Goal: Task Accomplishment & Management: Manage account settings

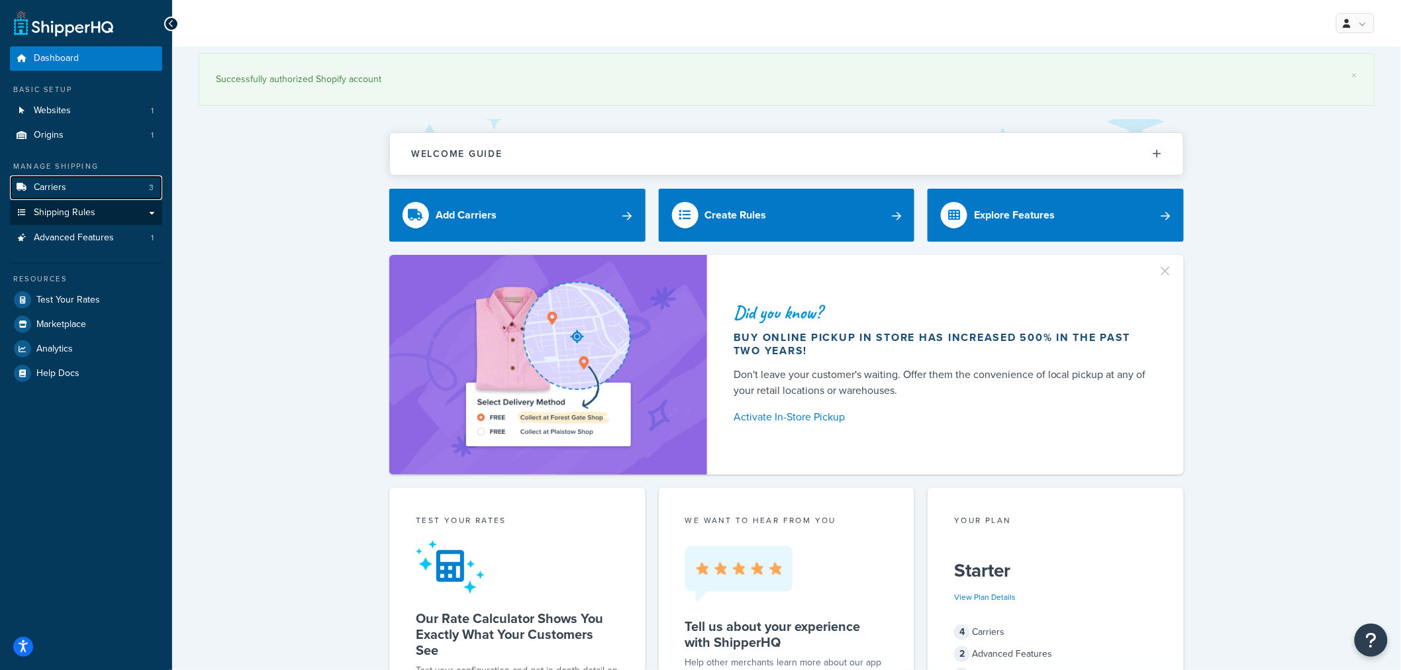
drag, startPoint x: 87, startPoint y: 187, endPoint x: 107, endPoint y: 207, distance: 28.6
click at [87, 187] on link "Carriers 3" at bounding box center [86, 187] width 152 height 25
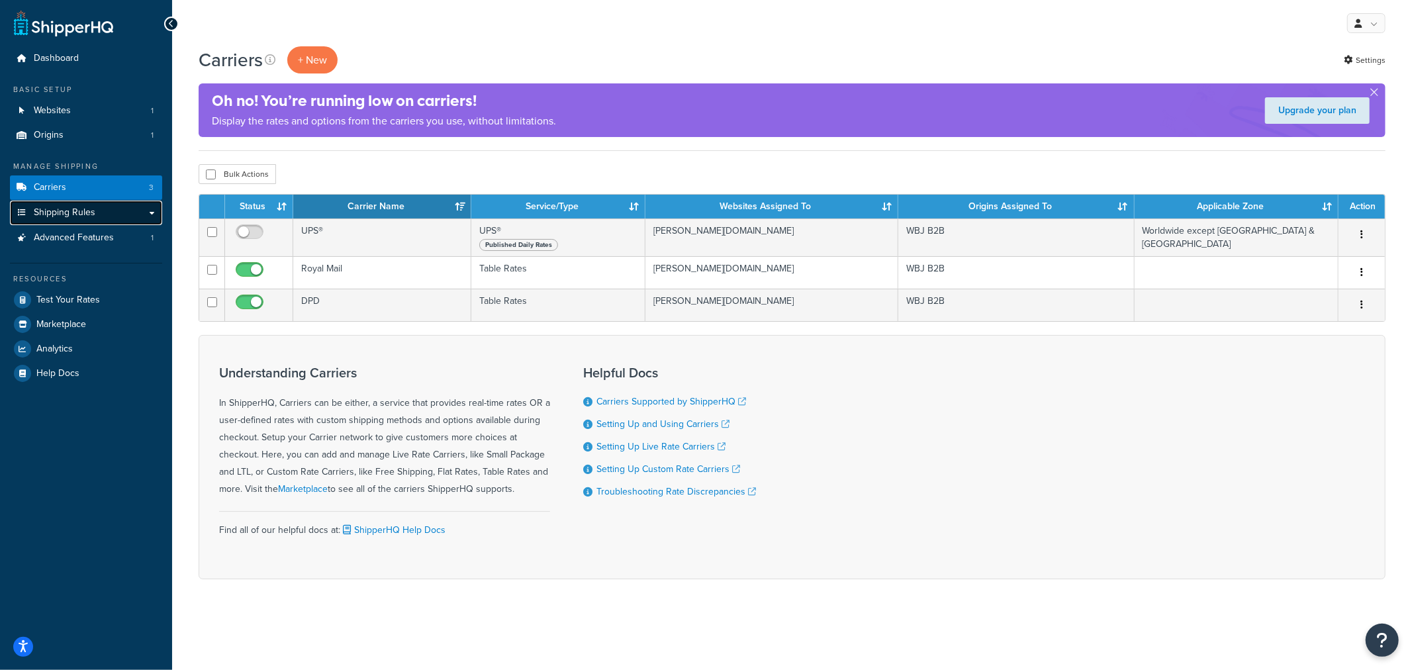
click at [149, 212] on link "Shipping Rules" at bounding box center [86, 213] width 152 height 25
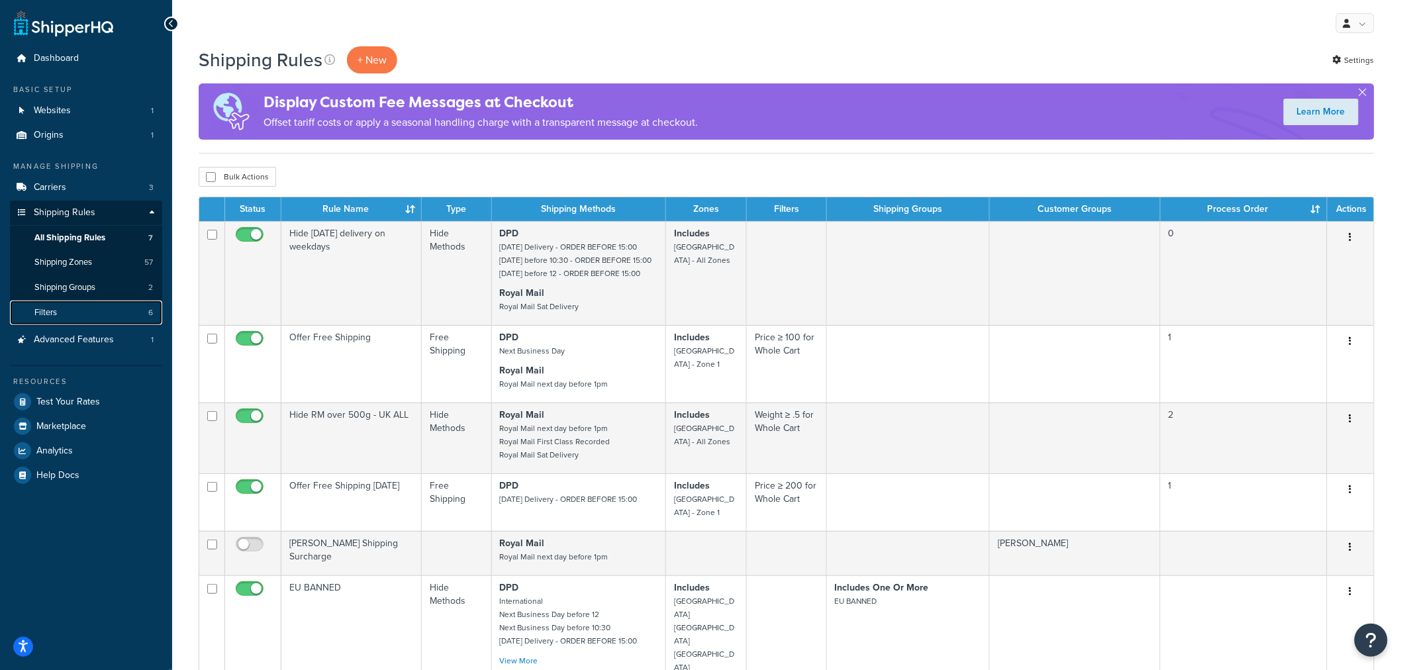
click at [86, 314] on link "Filters 6" at bounding box center [86, 313] width 152 height 25
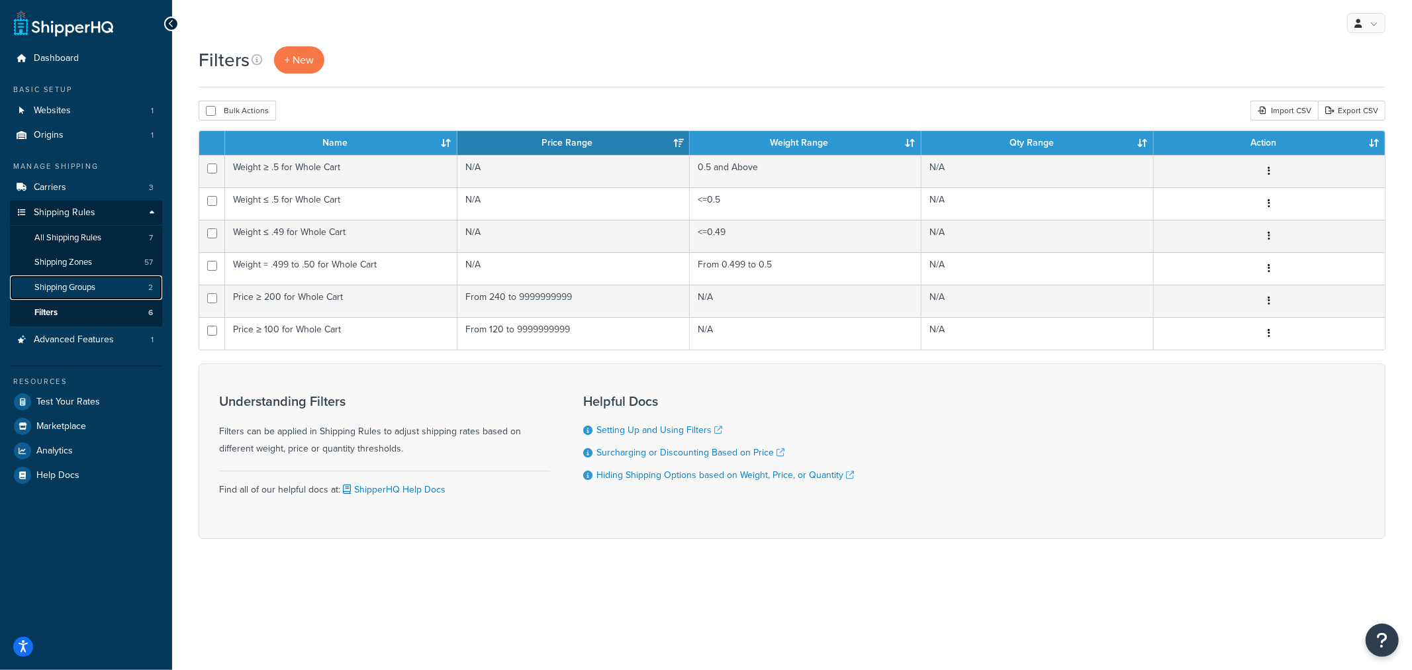
click at [81, 280] on link "Shipping Groups 2" at bounding box center [86, 287] width 152 height 25
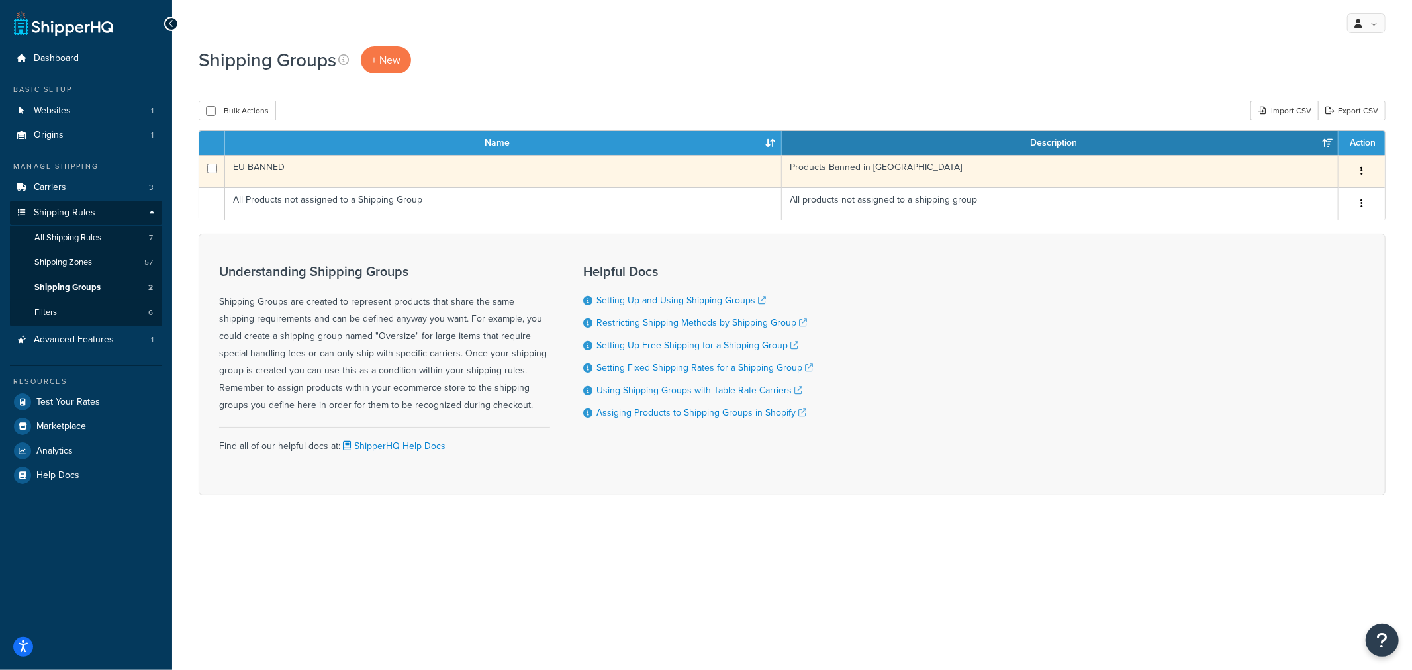
click at [1361, 162] on button "button" at bounding box center [1362, 171] width 19 height 21
click at [1279, 193] on link "Edit" at bounding box center [1308, 198] width 105 height 27
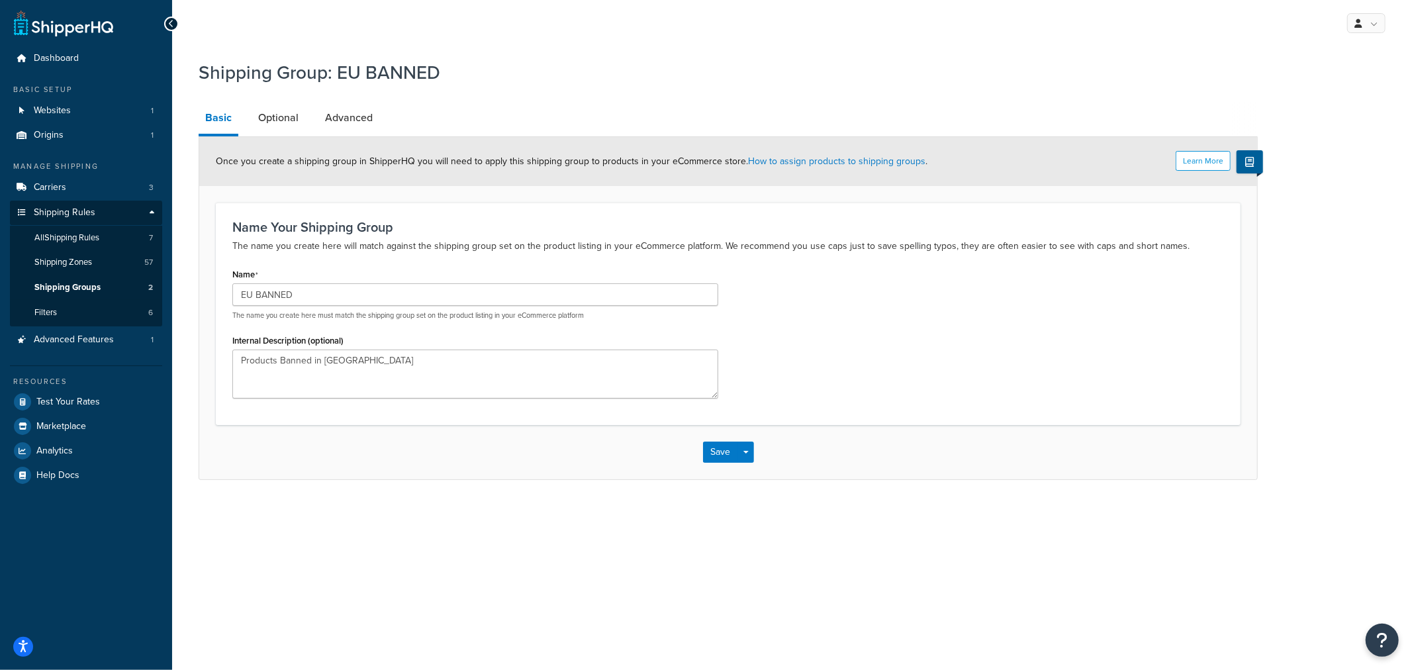
click at [498, 407] on div "Name EU BANNED The name you create here must match the shipping group set on th…" at bounding box center [475, 336] width 506 height 143
click at [278, 132] on link "Optional" at bounding box center [279, 118] width 54 height 32
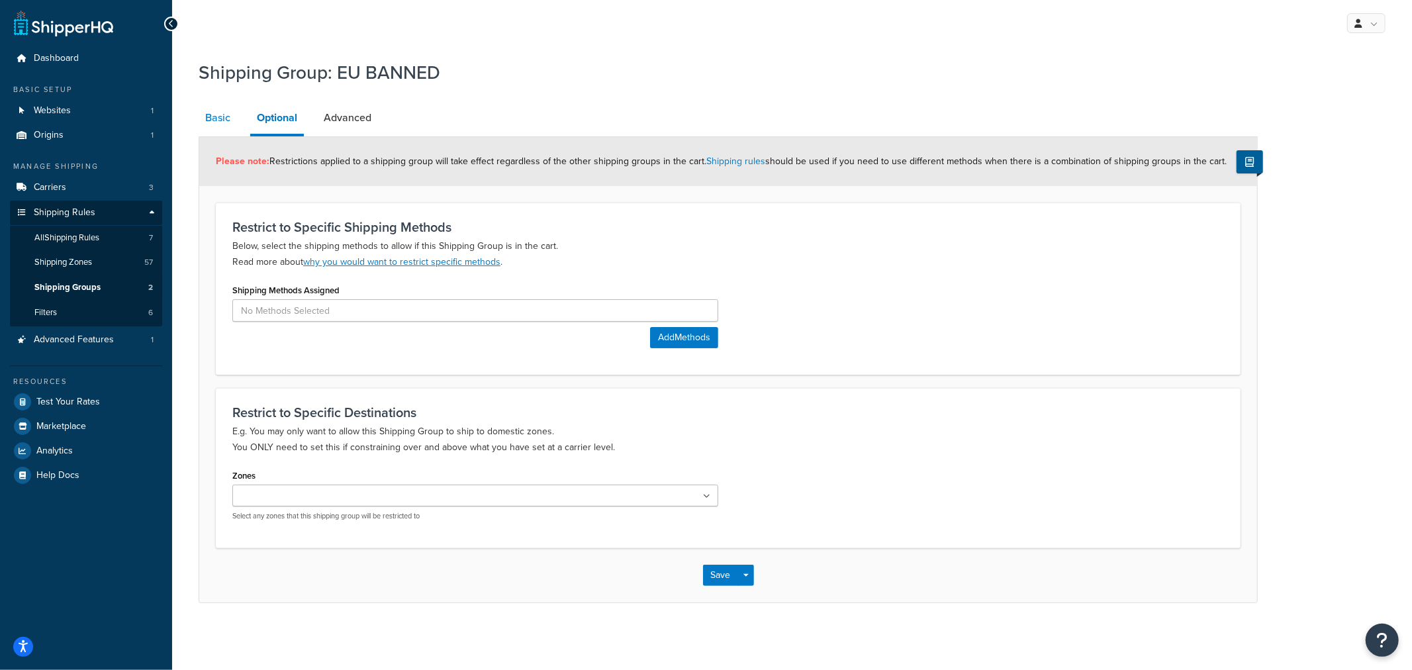
click at [222, 107] on link "Basic" at bounding box center [218, 118] width 38 height 32
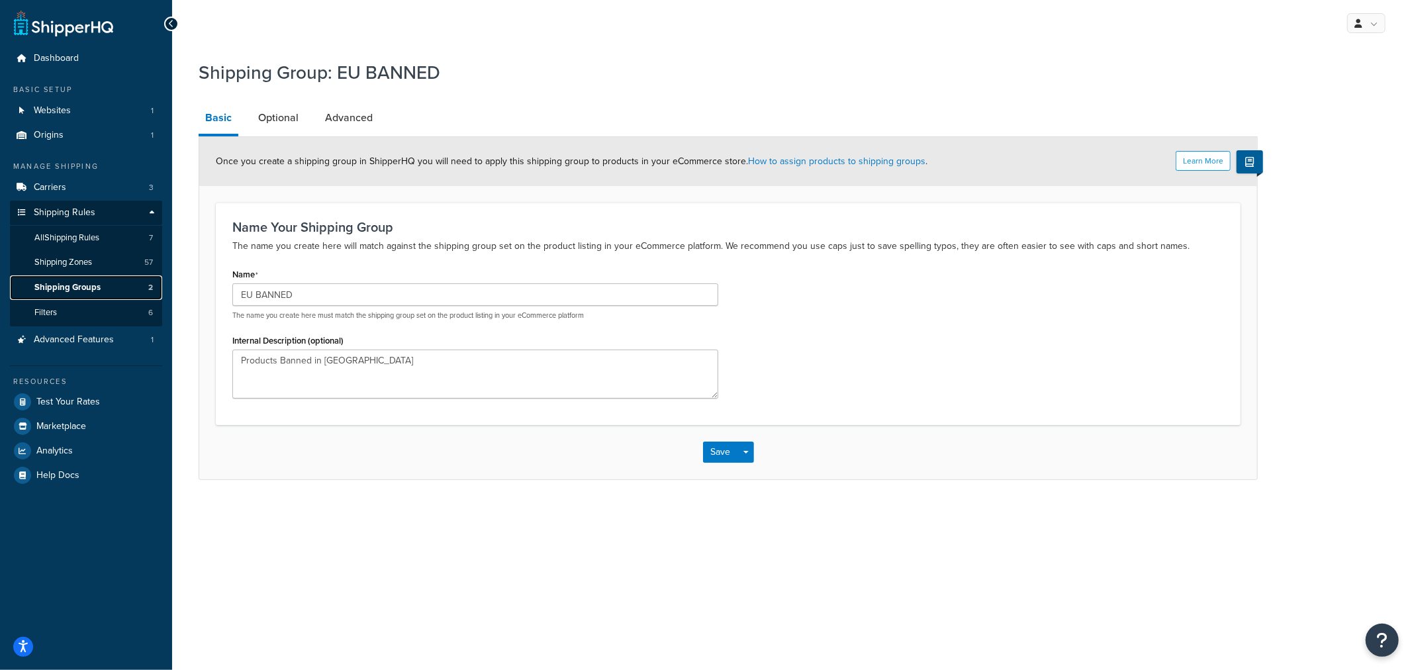
click at [110, 296] on link "Shipping Groups 2" at bounding box center [86, 287] width 152 height 25
drag, startPoint x: 712, startPoint y: 534, endPoint x: 469, endPoint y: 252, distance: 372.3
click at [707, 527] on div "My Profile Billing Global Settings Contact Us Logout Shipping Group: EU BANNED …" at bounding box center [792, 335] width 1240 height 670
click at [58, 288] on span "Shipping Groups" at bounding box center [67, 287] width 66 height 11
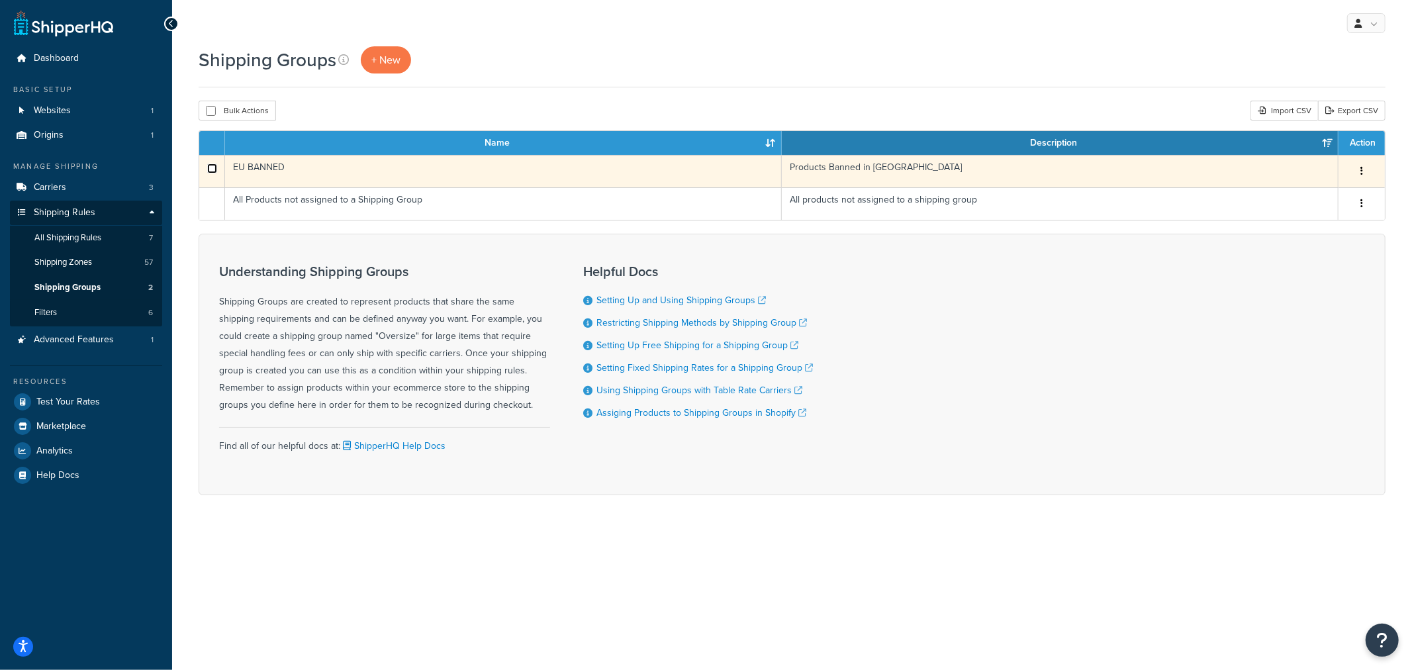
click at [215, 170] on input "checkbox" at bounding box center [212, 169] width 10 height 10
checkbox input "true"
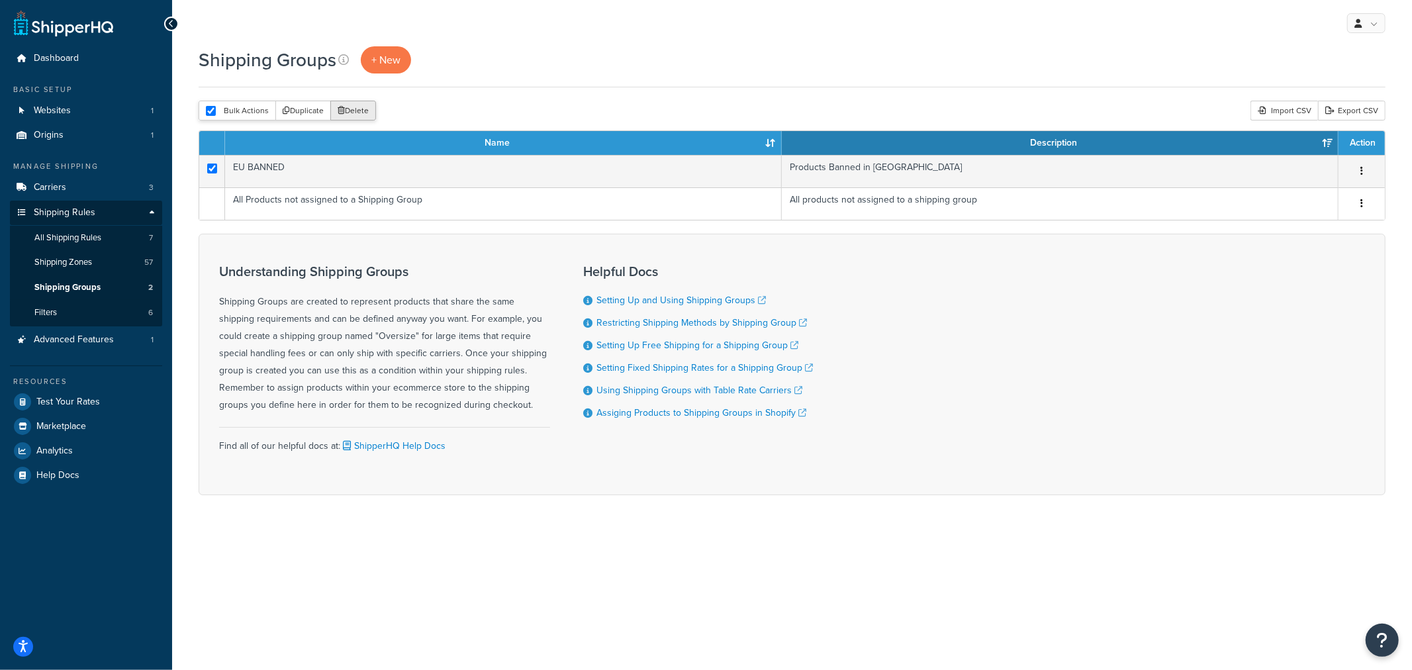
click at [338, 113] on icon "submit" at bounding box center [341, 111] width 7 height 8
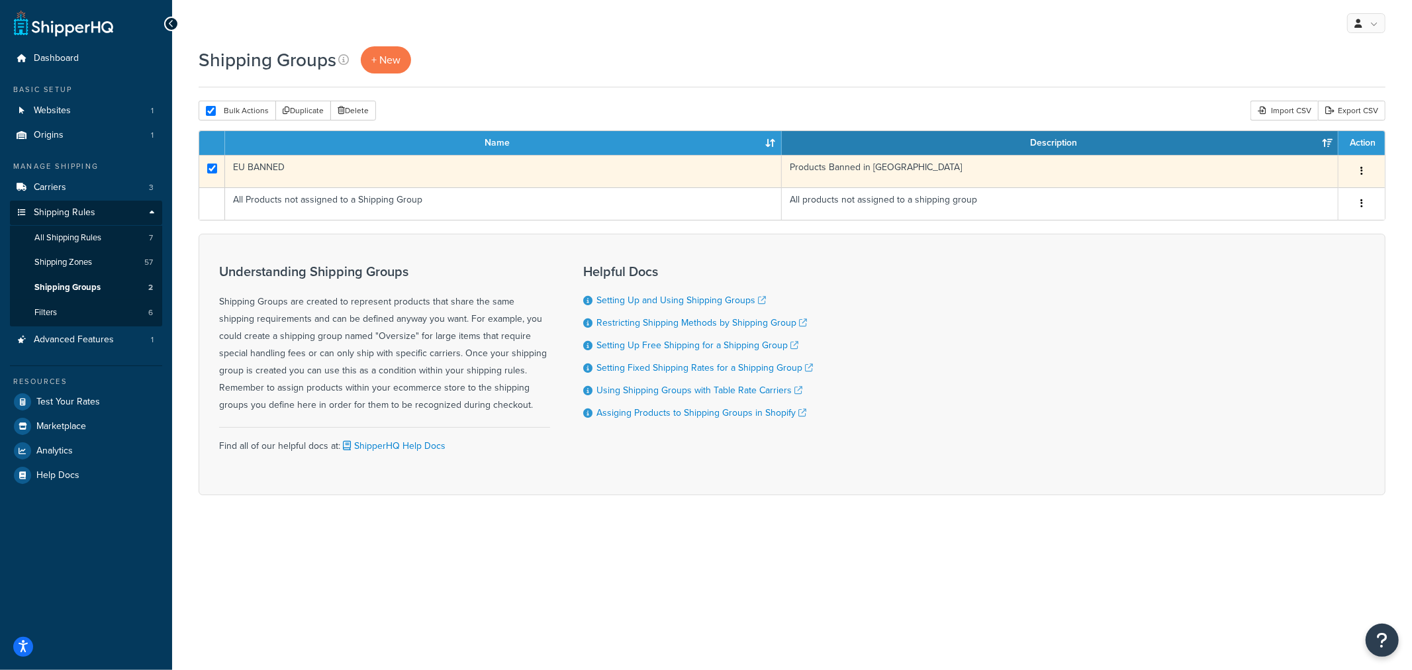
click at [1361, 170] on icon "button" at bounding box center [1362, 170] width 3 height 9
click at [1322, 252] on link "Delete" at bounding box center [1308, 253] width 105 height 27
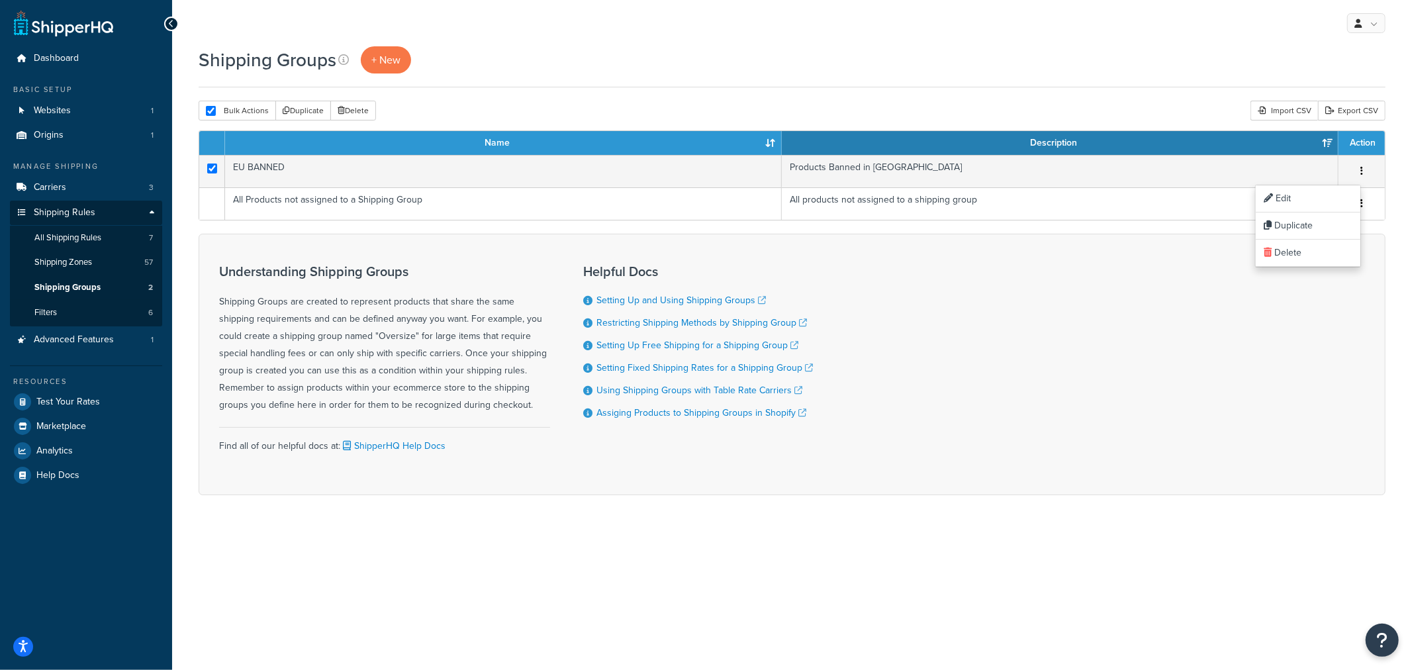
click at [889, 398] on div "Understanding Shipping Groups Shipping Groups are created to represent products…" at bounding box center [792, 365] width 1187 height 262
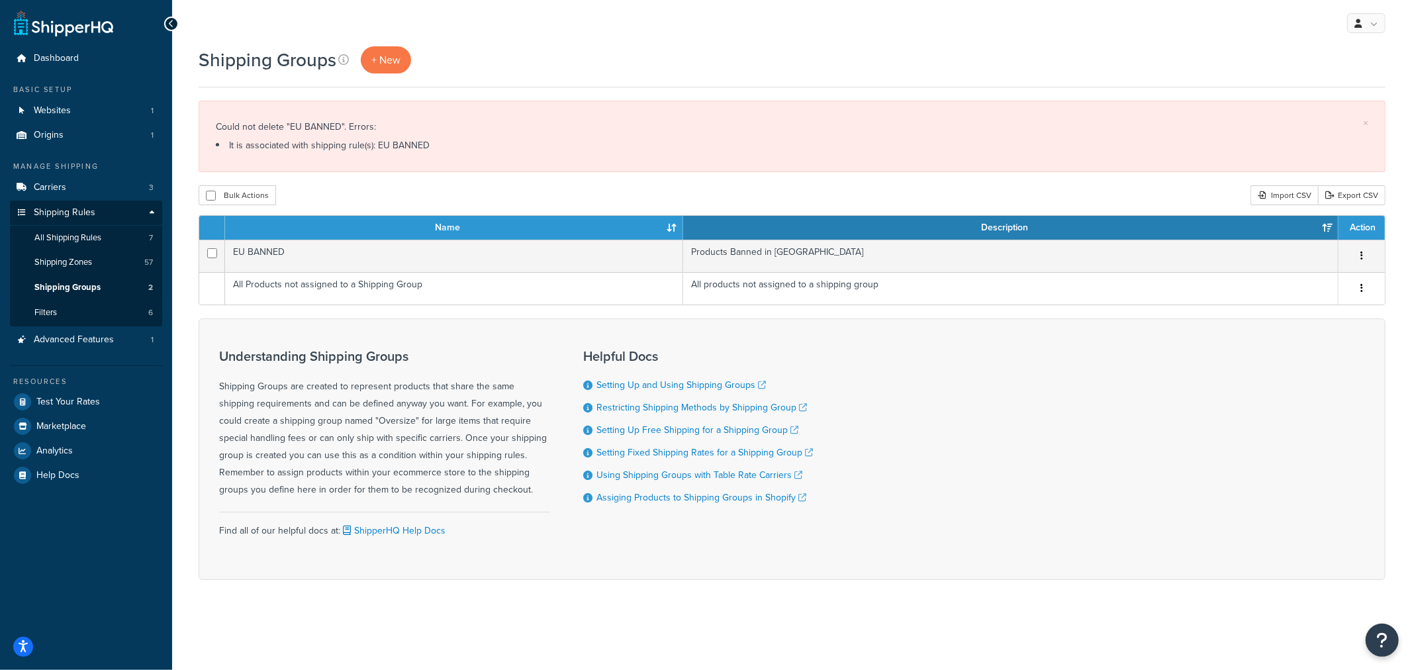
click at [454, 188] on div "Bulk Actions Duplicate [GEOGRAPHIC_DATA] Import CSV Export CSV" at bounding box center [792, 195] width 1187 height 20
click at [129, 309] on link "Filters 6" at bounding box center [86, 313] width 152 height 25
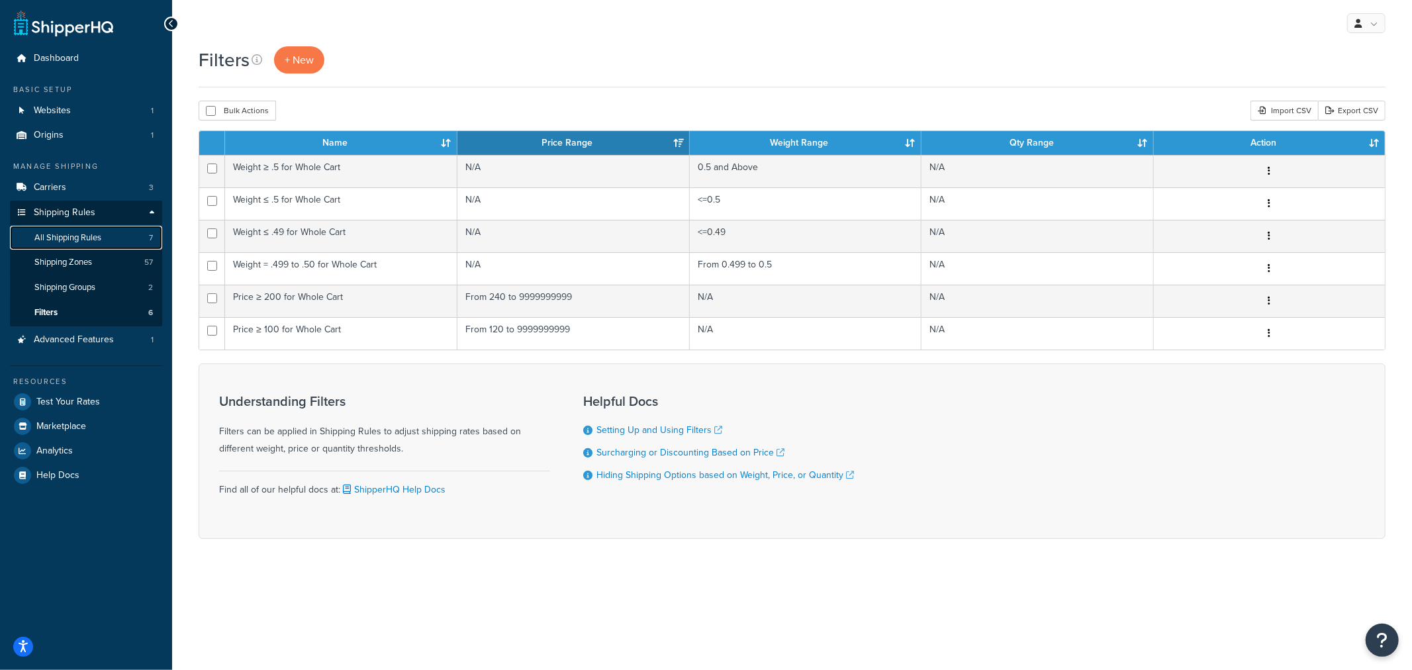
click at [146, 237] on link "All Shipping Rules 7" at bounding box center [86, 238] width 152 height 25
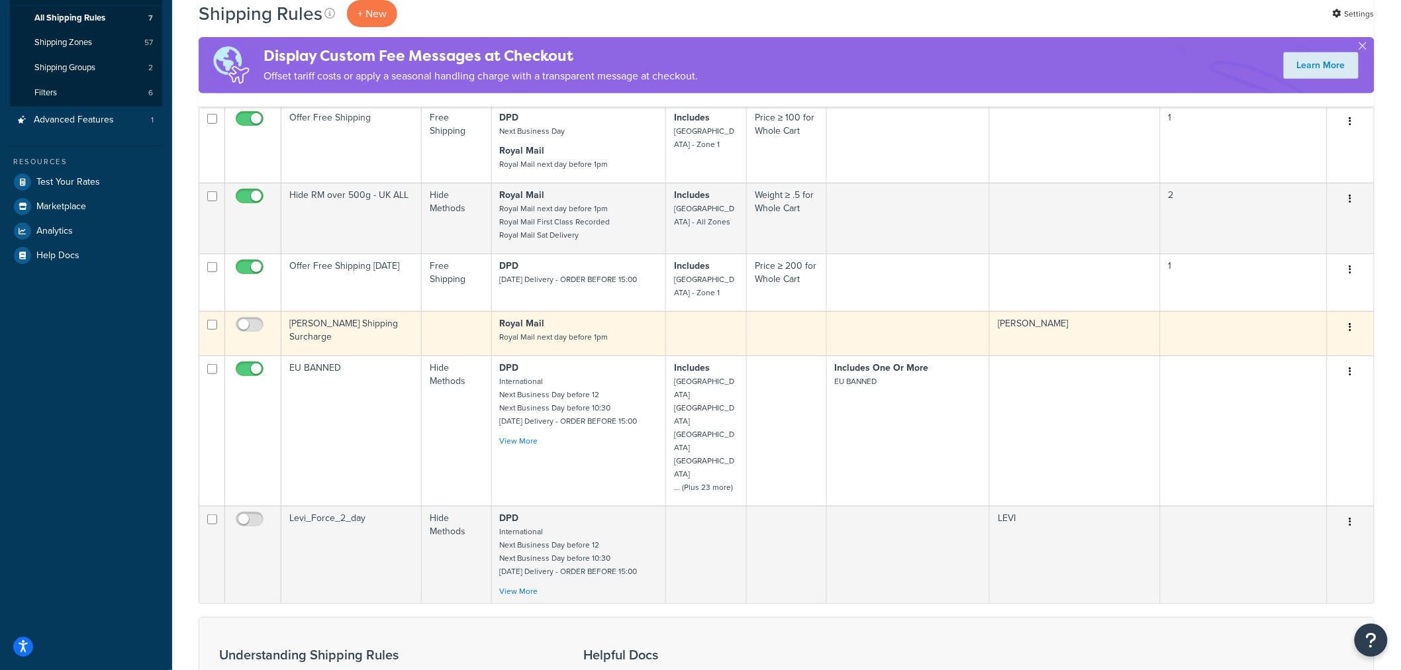
scroll to position [221, 0]
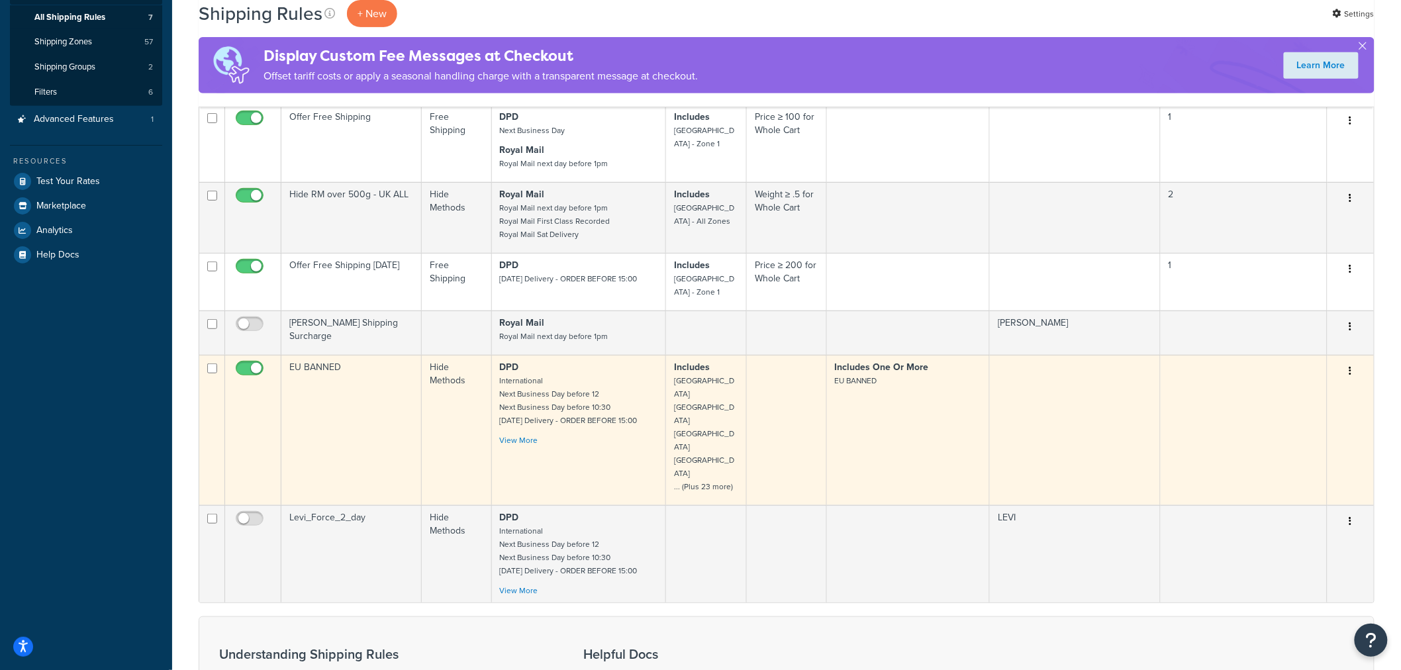
click at [252, 380] on input "checkbox" at bounding box center [251, 372] width 36 height 17
checkbox input "false"
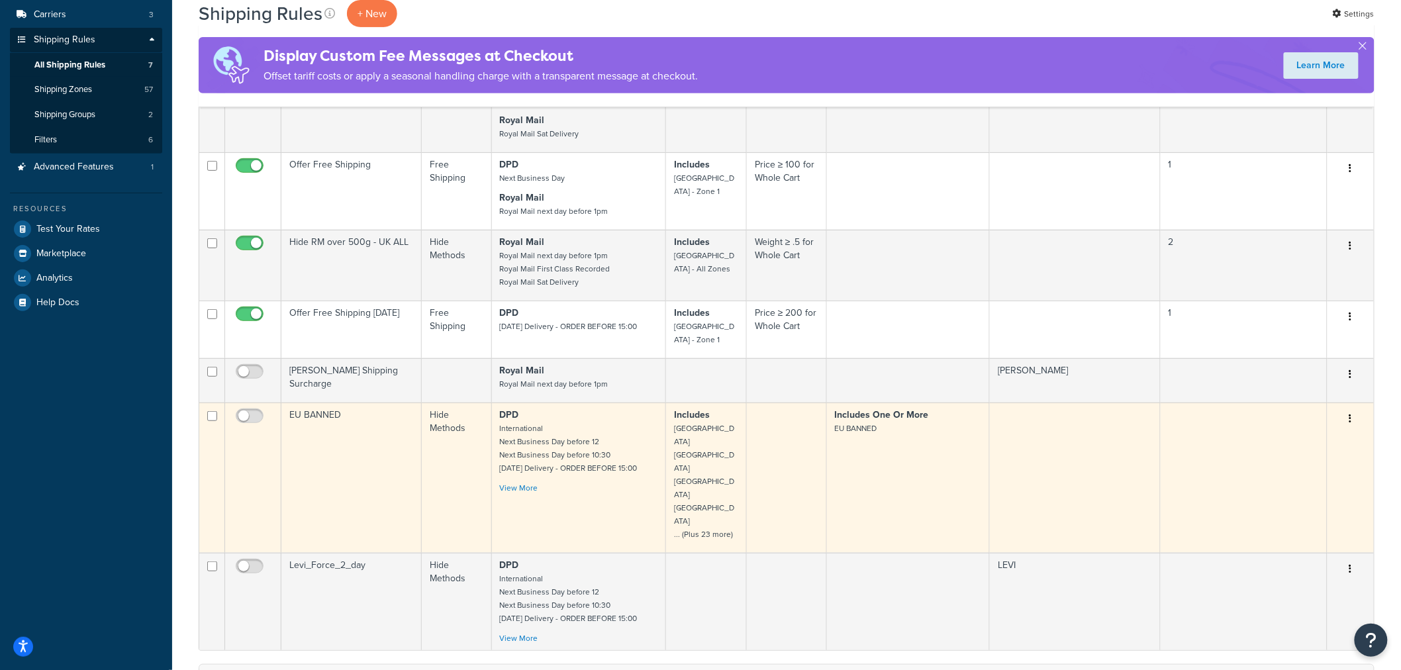
scroll to position [147, 0]
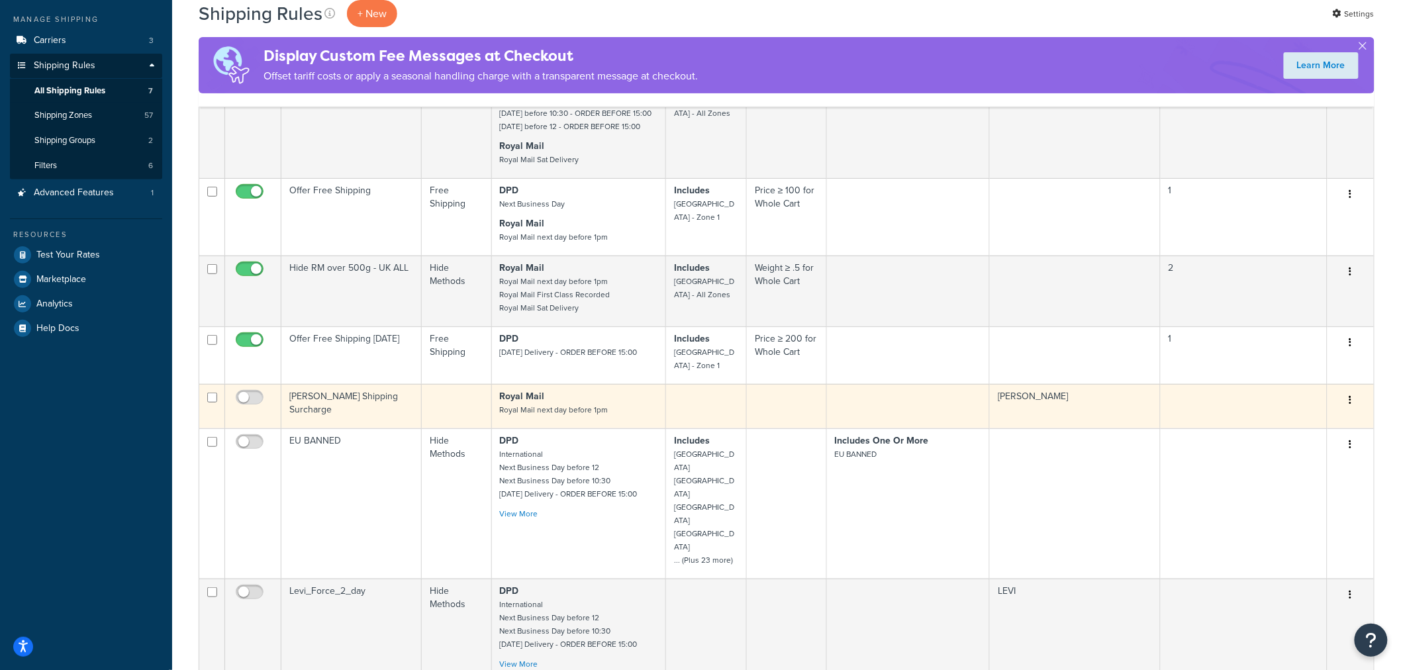
click at [215, 403] on input "checkbox" at bounding box center [212, 398] width 10 height 10
checkbox input "true"
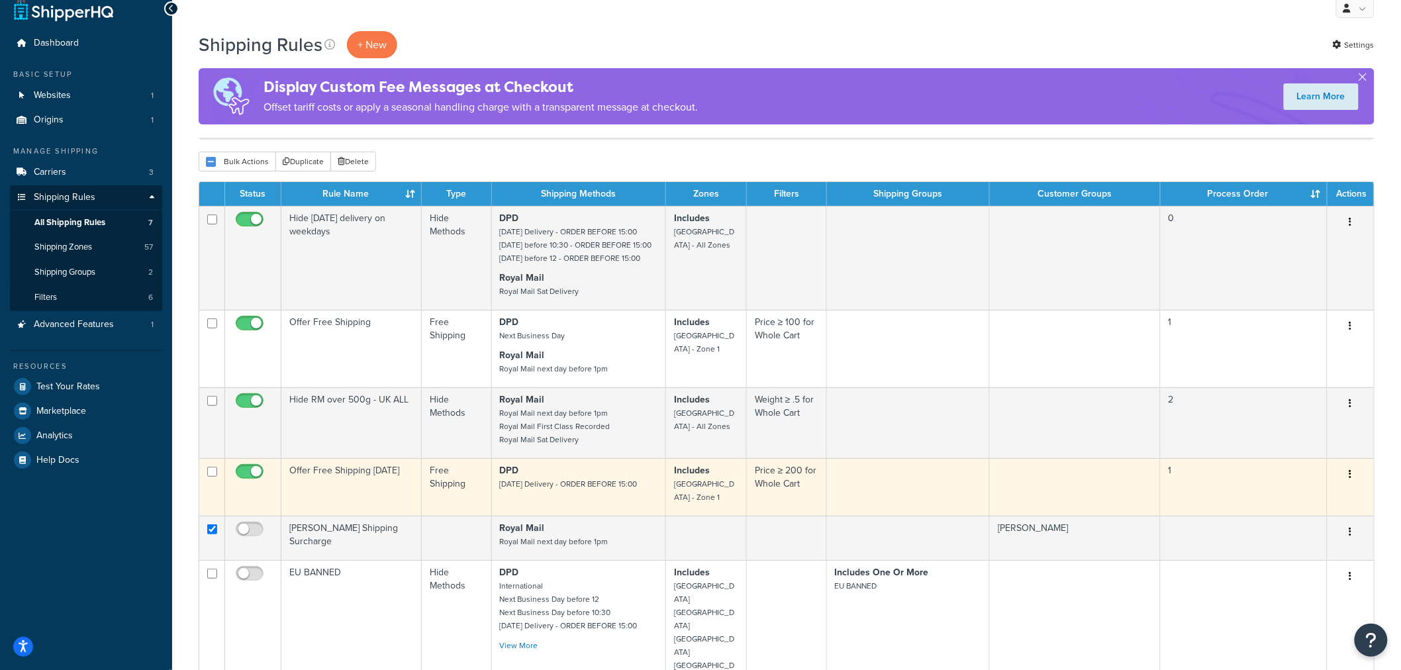
scroll to position [0, 0]
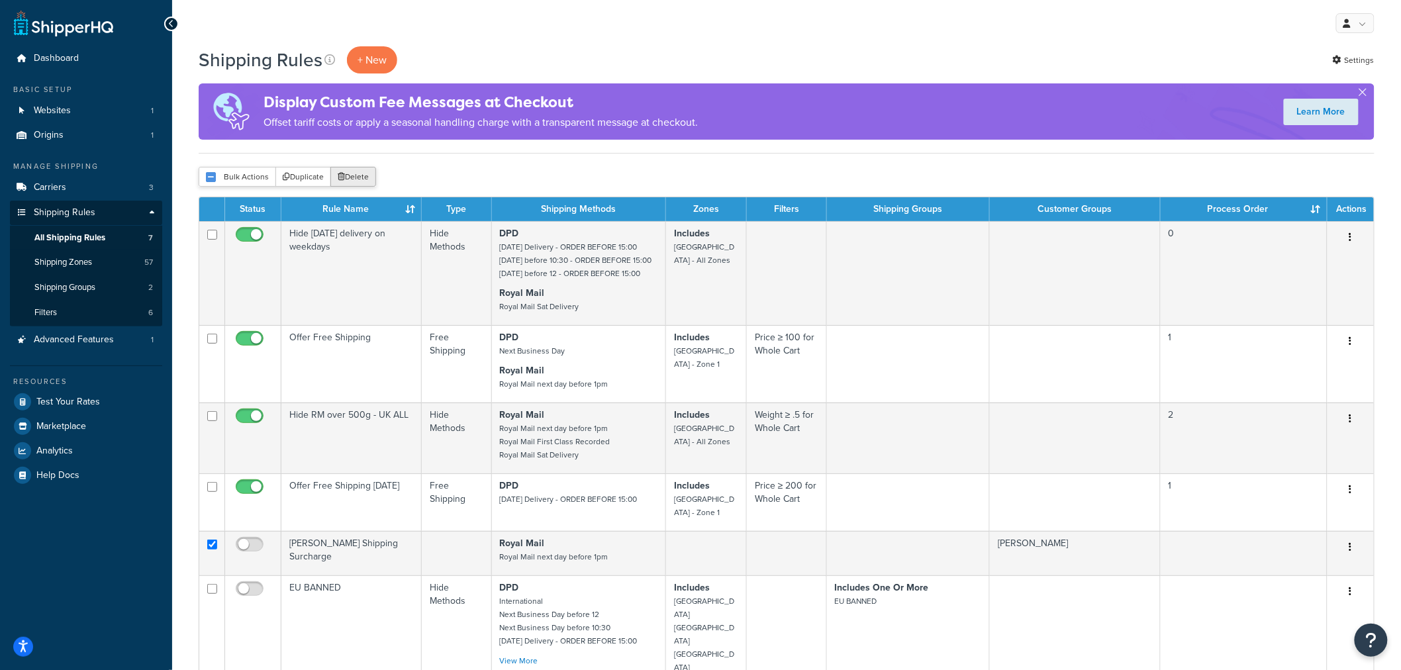
click at [349, 180] on button "Delete" at bounding box center [353, 177] width 46 height 20
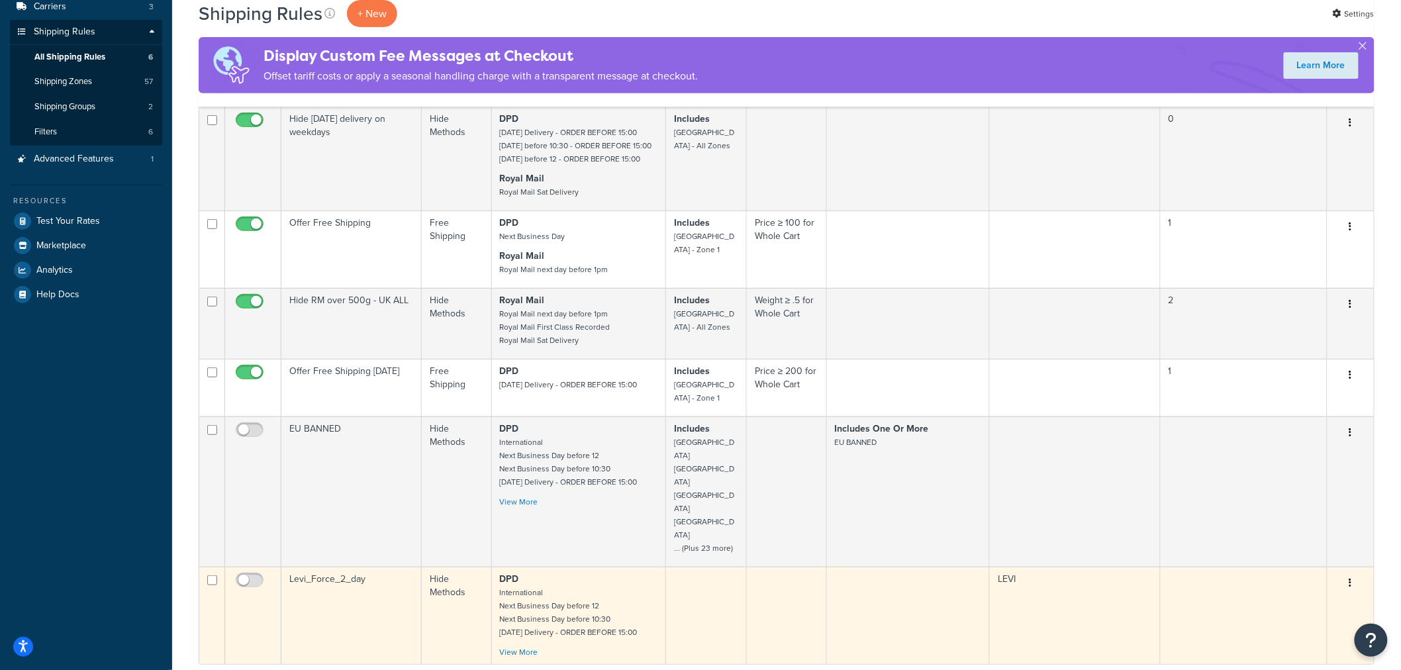
scroll to position [294, 0]
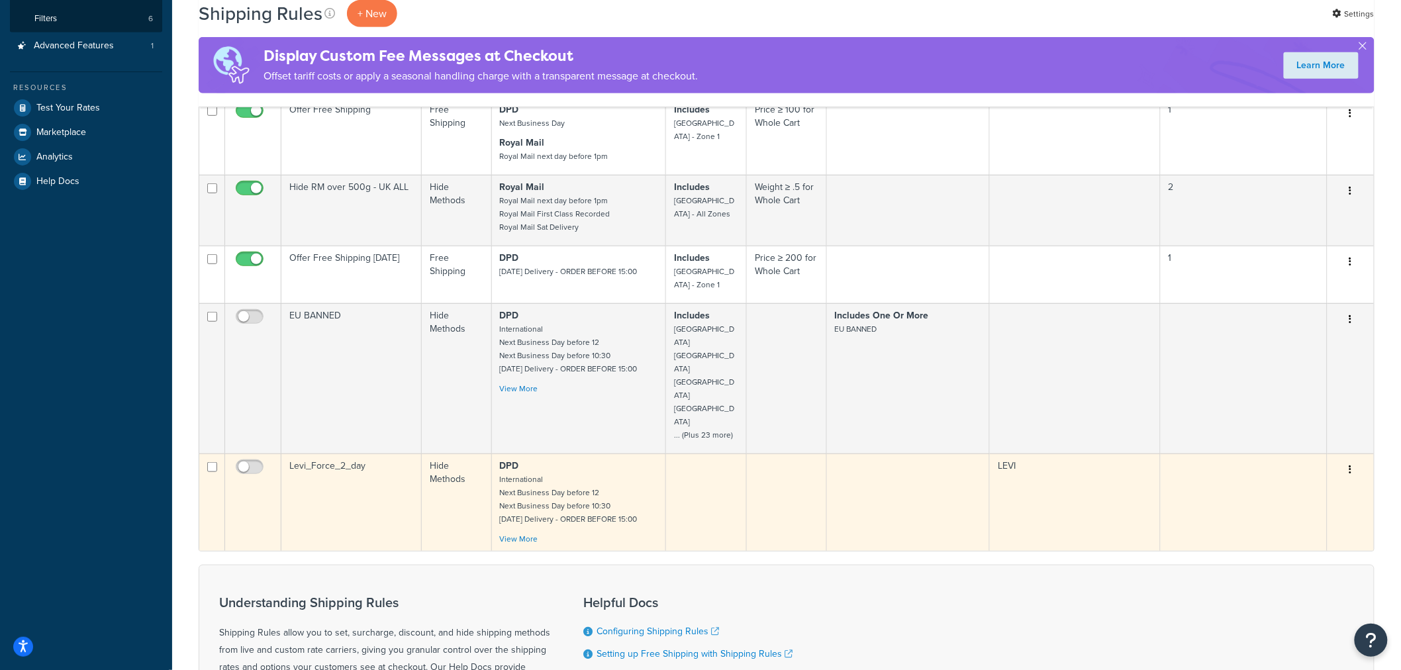
click at [213, 462] on input "checkbox" at bounding box center [212, 467] width 10 height 10
checkbox input "true"
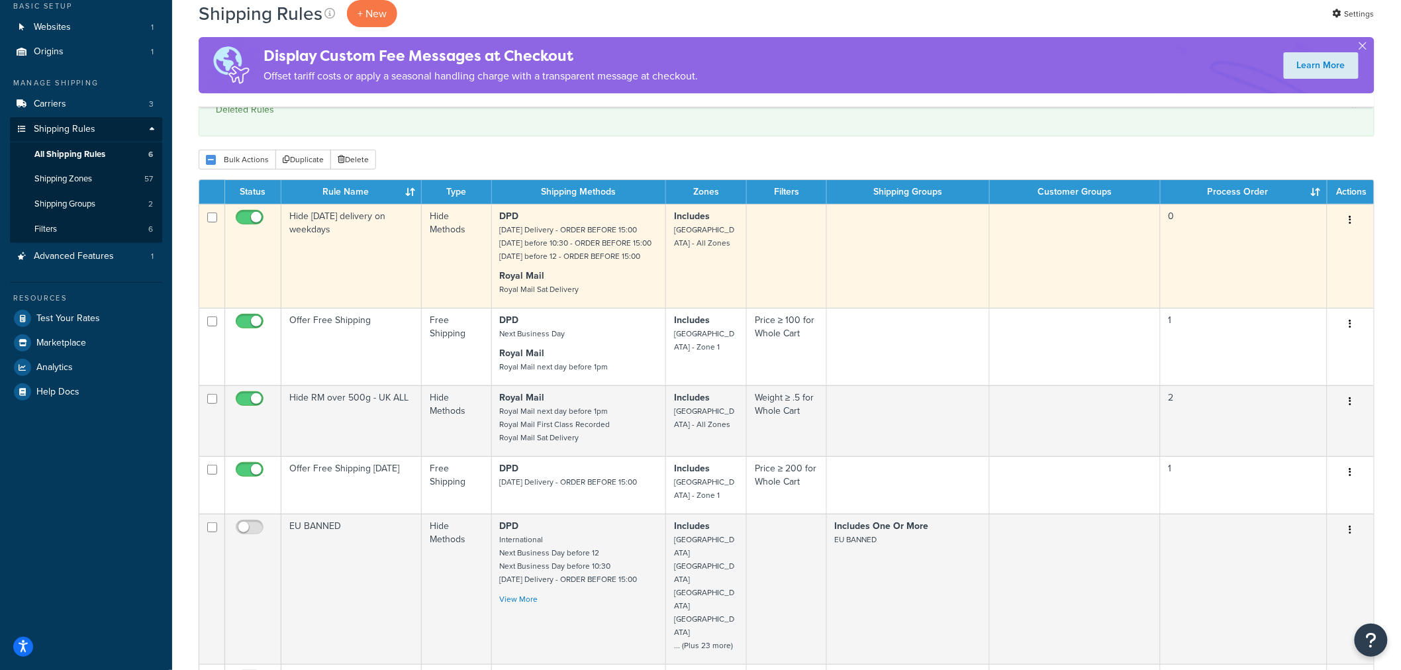
scroll to position [0, 0]
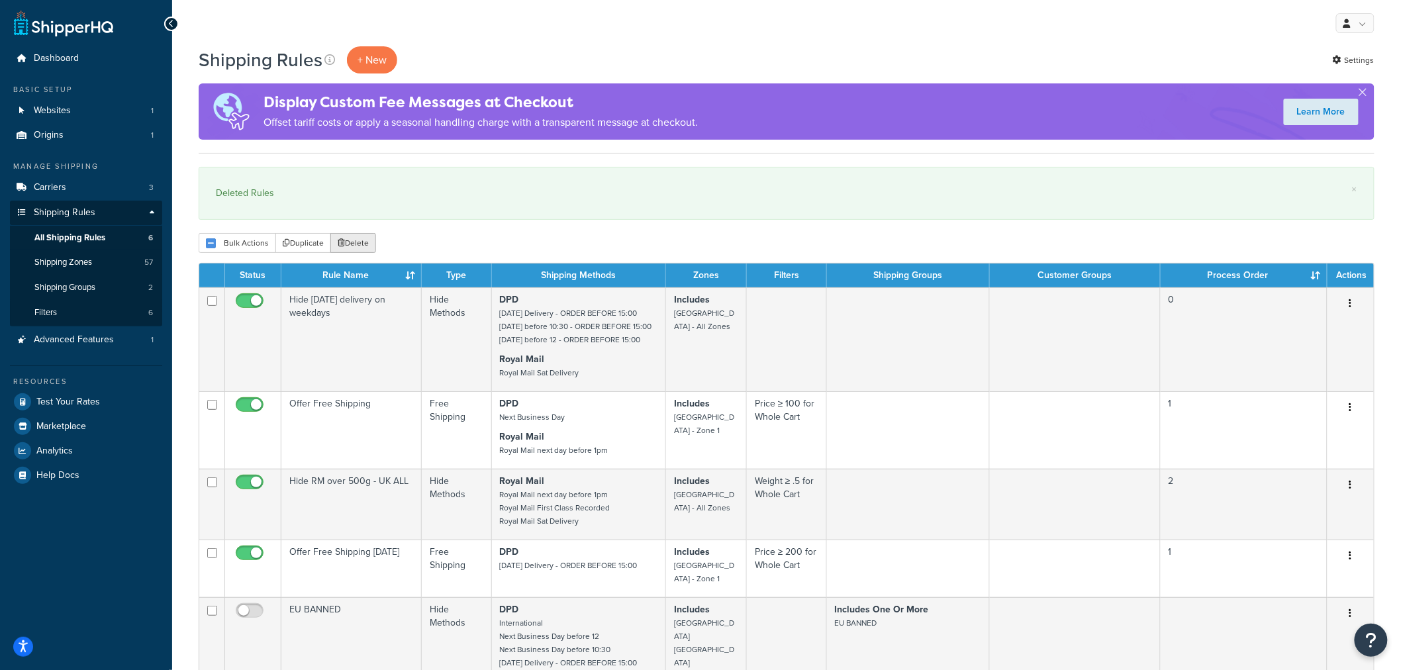
click at [359, 242] on button "Delete" at bounding box center [353, 243] width 46 height 20
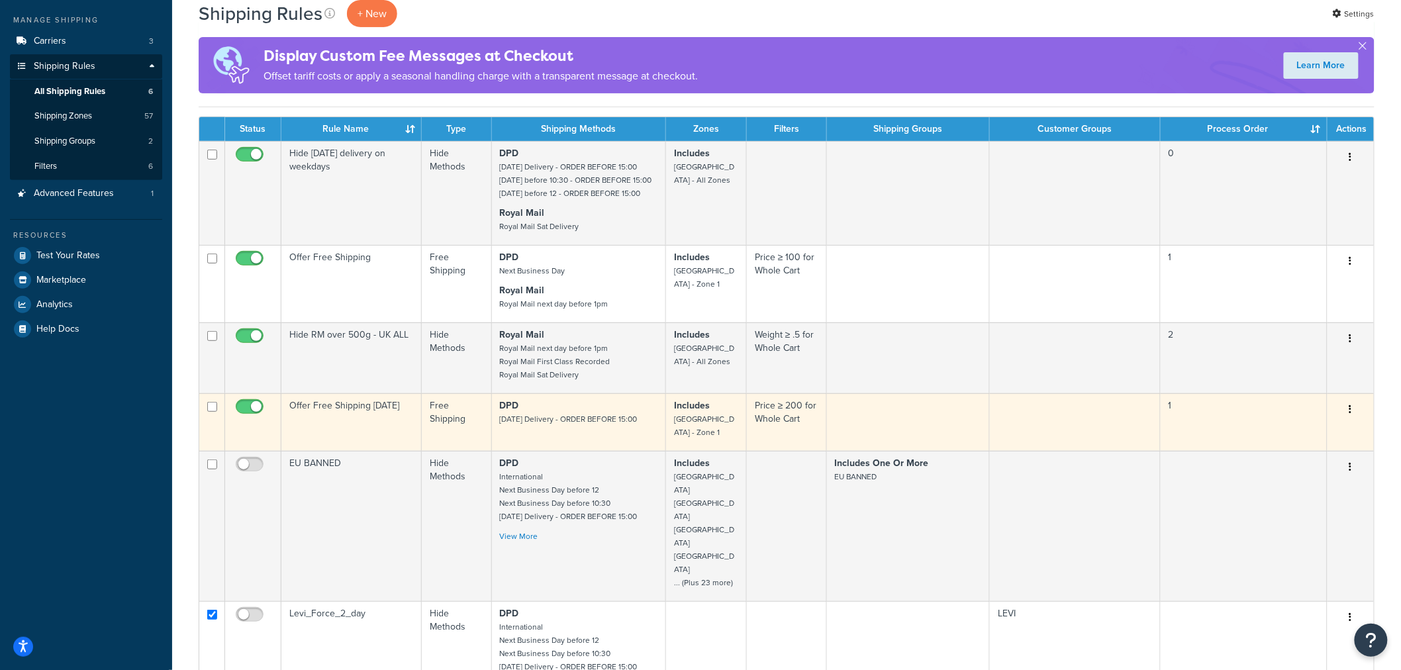
scroll to position [147, 0]
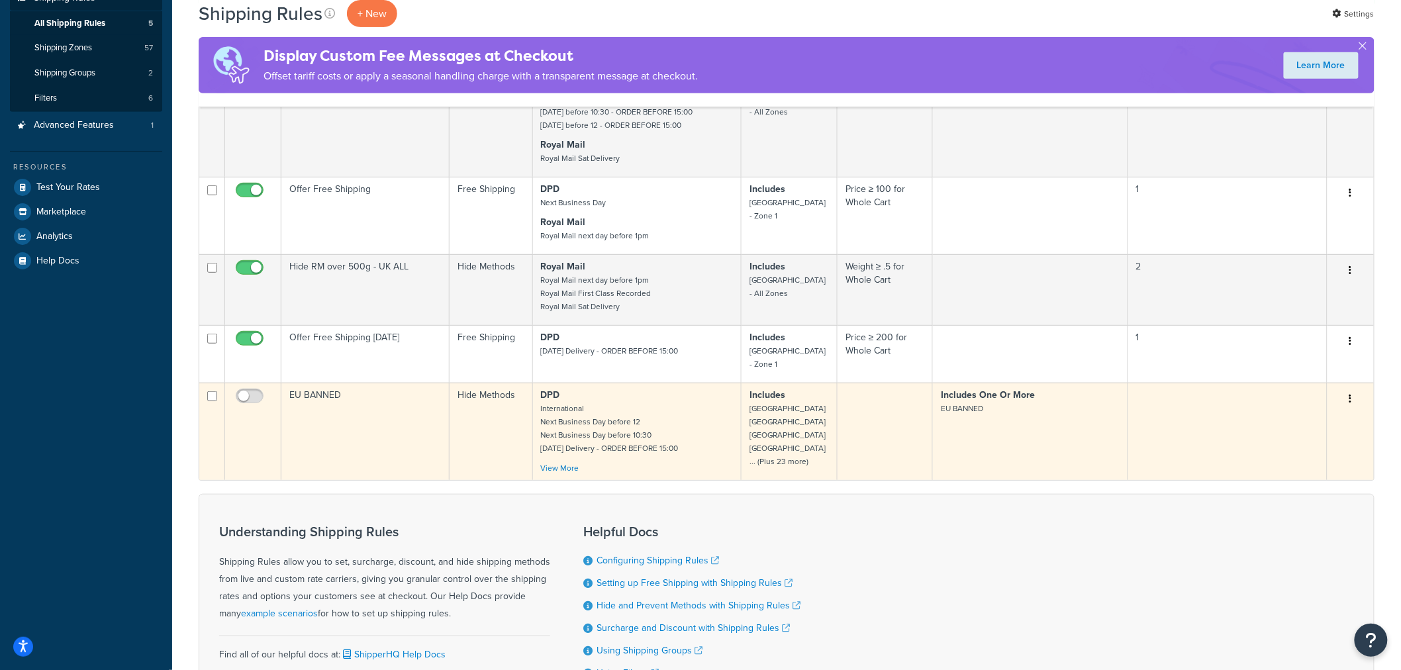
scroll to position [221, 0]
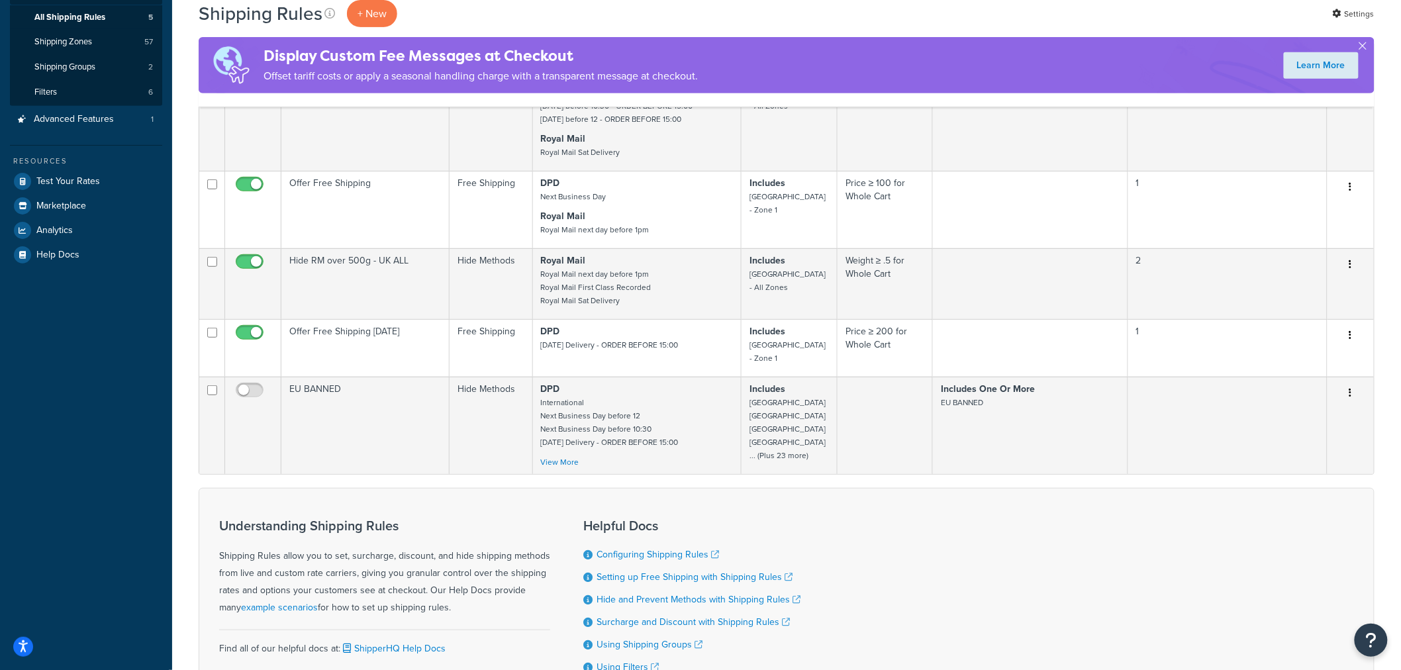
click at [1024, 606] on div "Understanding Shipping Rules Shipping Rules allow you to set, surcharge, discou…" at bounding box center [787, 607] width 1176 height 238
click at [978, 524] on div "Understanding Shipping Rules Shipping Rules allow you to set, surcharge, discou…" at bounding box center [787, 607] width 1176 height 238
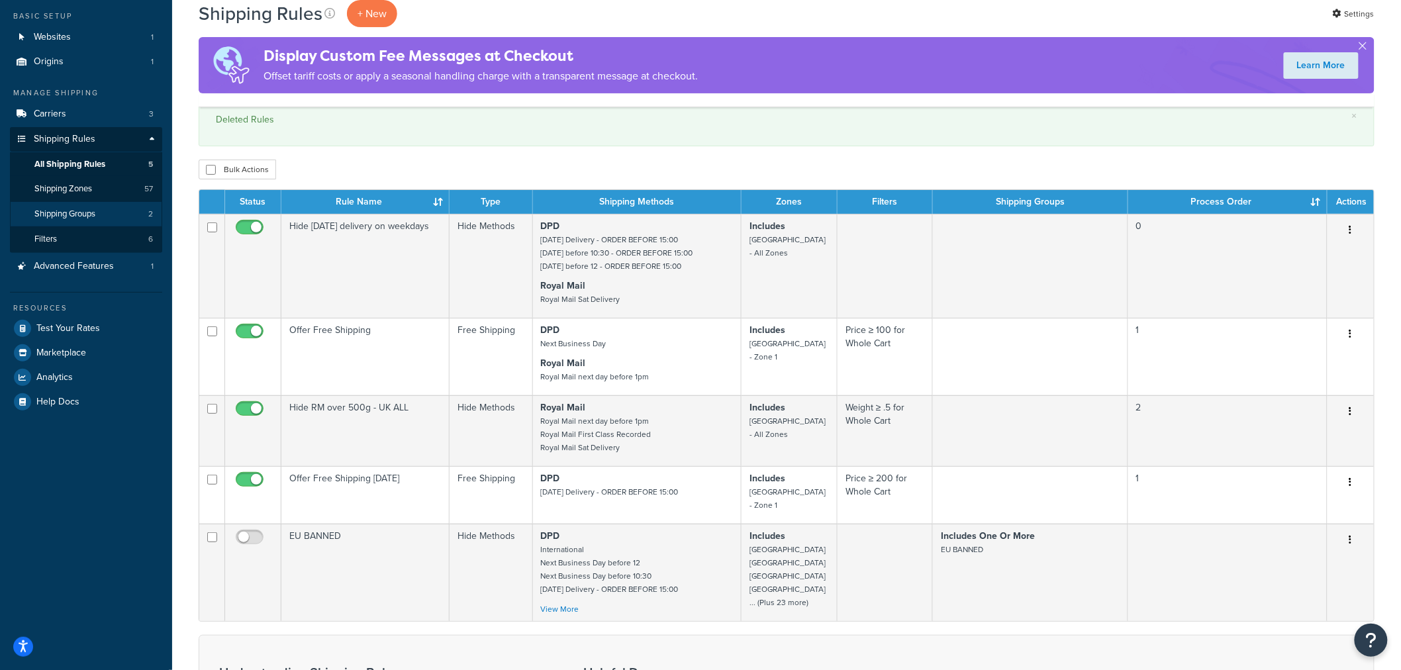
scroll to position [0, 0]
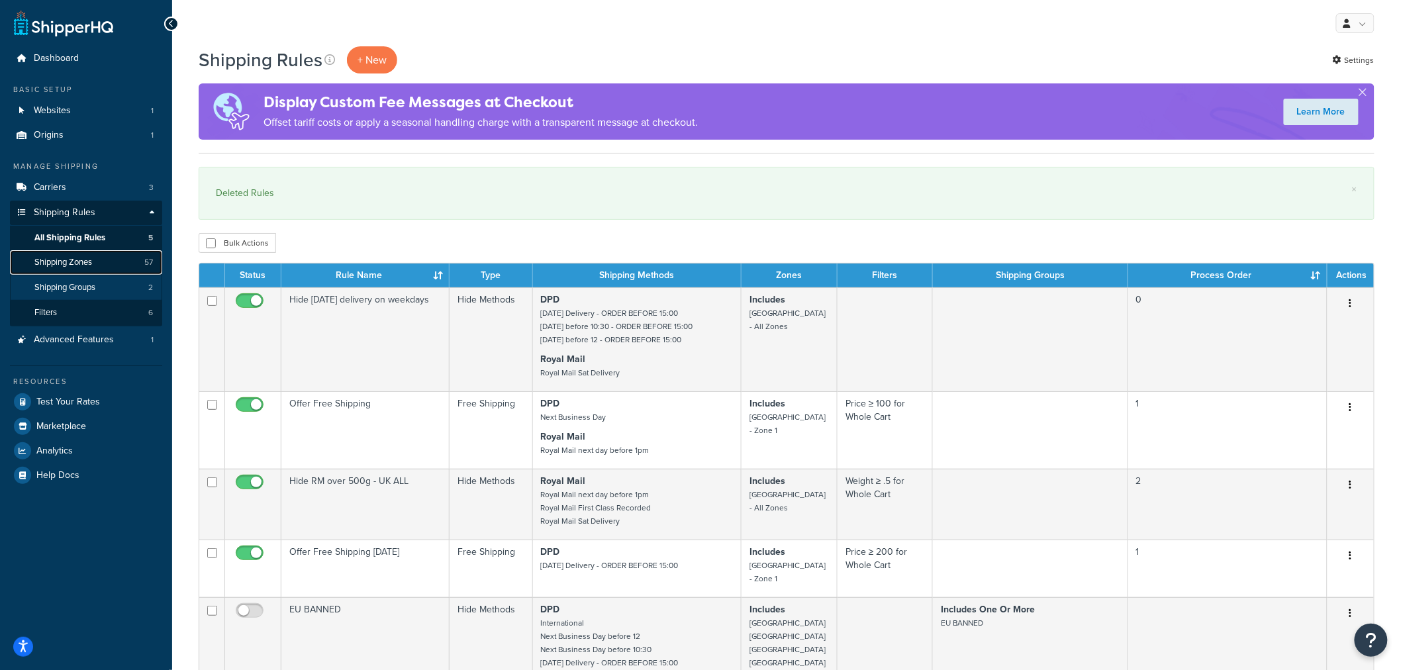
drag, startPoint x: 103, startPoint y: 265, endPoint x: 126, endPoint y: 282, distance: 28.3
click at [103, 265] on link "Shipping Zones 57" at bounding box center [86, 262] width 152 height 25
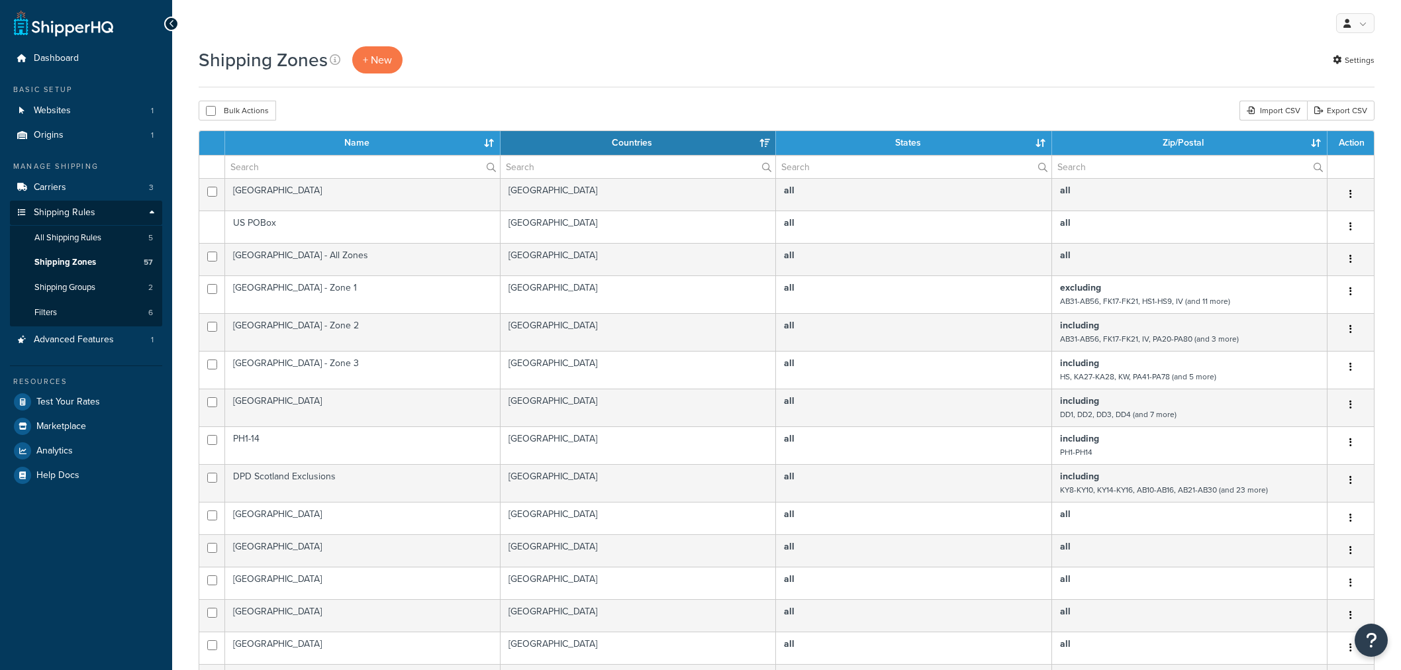
select select "15"
click at [91, 238] on span "All Shipping Rules" at bounding box center [67, 237] width 67 height 11
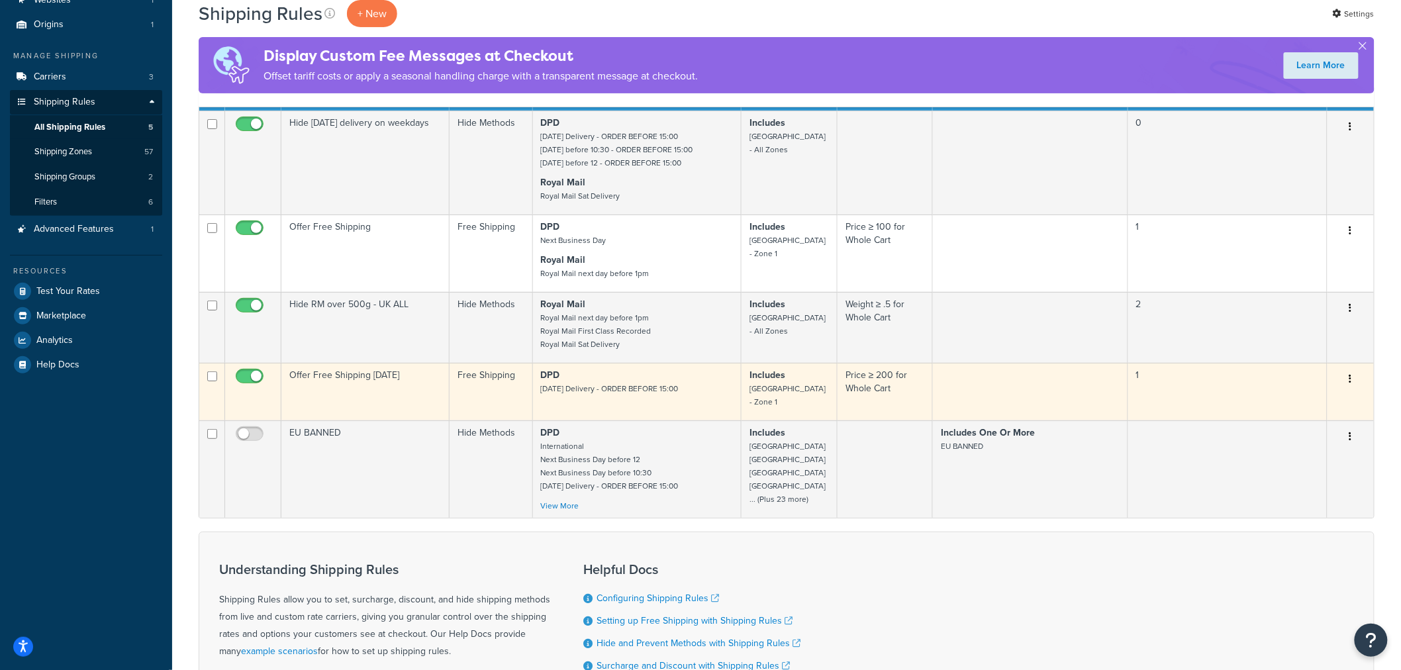
scroll to position [221, 0]
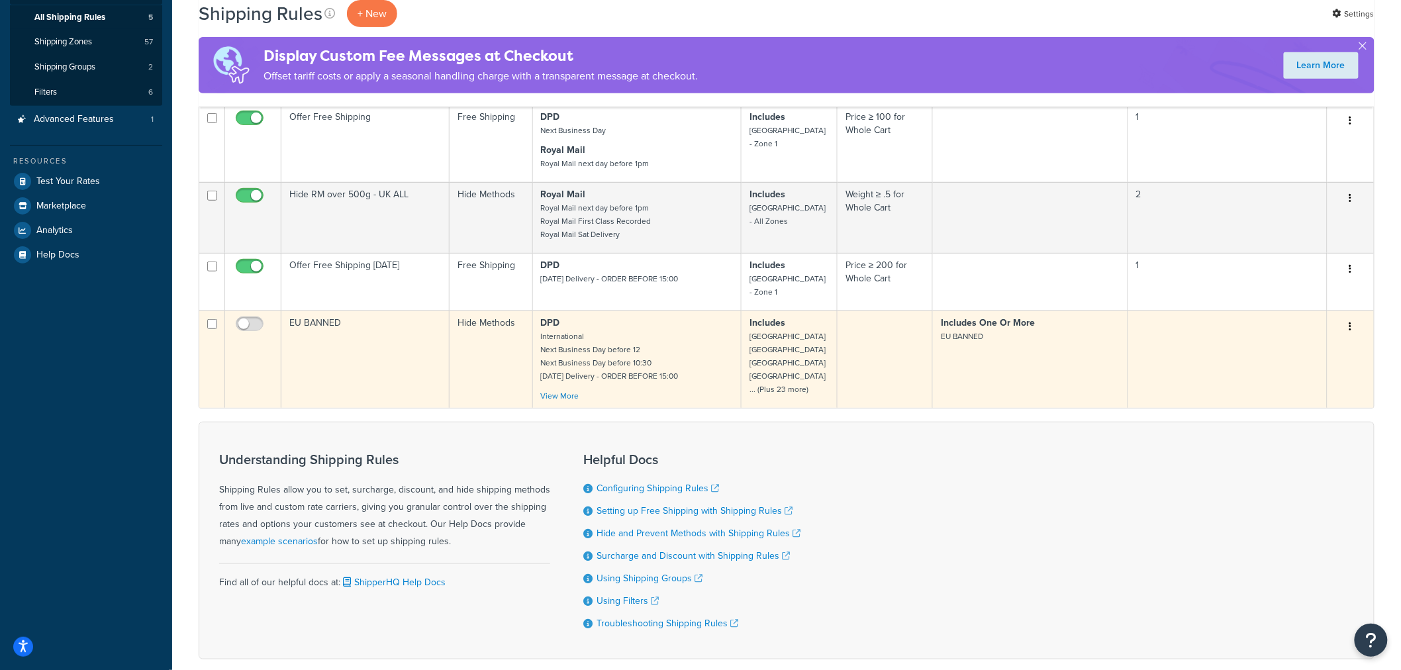
click at [1000, 358] on td "Includes One Or More EU BANNED" at bounding box center [1030, 359] width 195 height 97
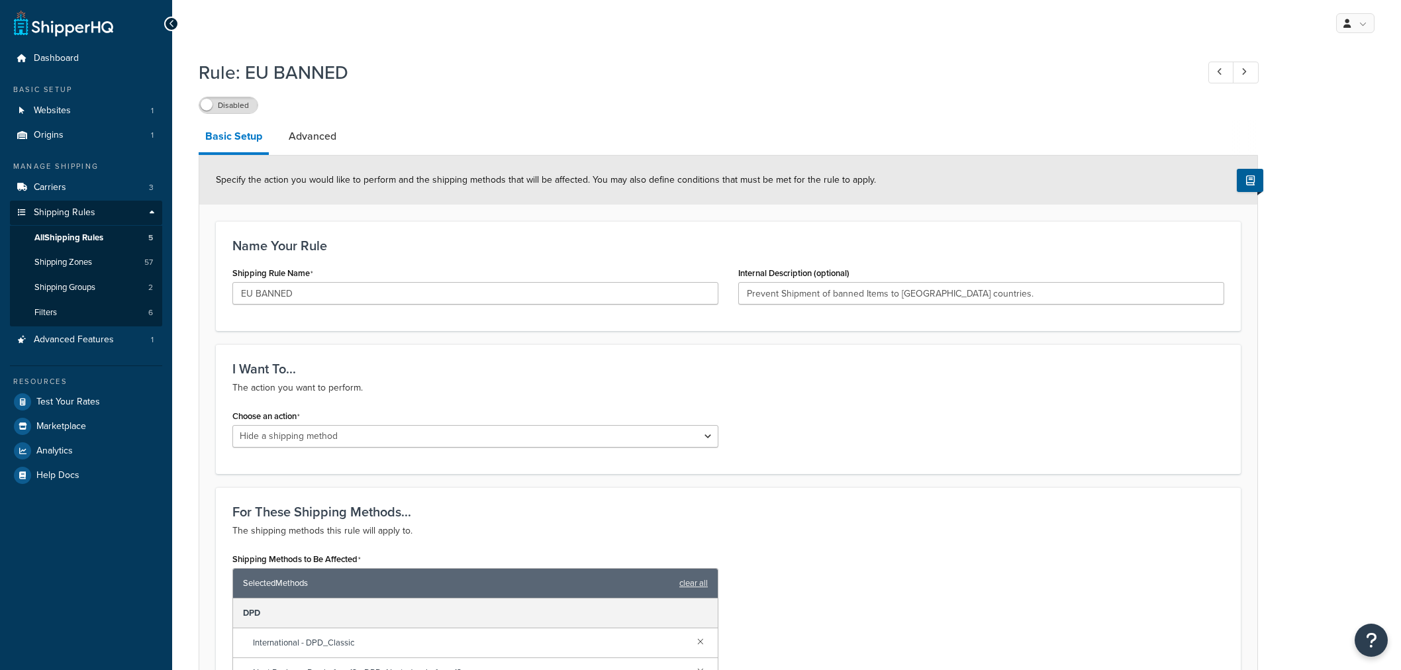
select select "HIDE"
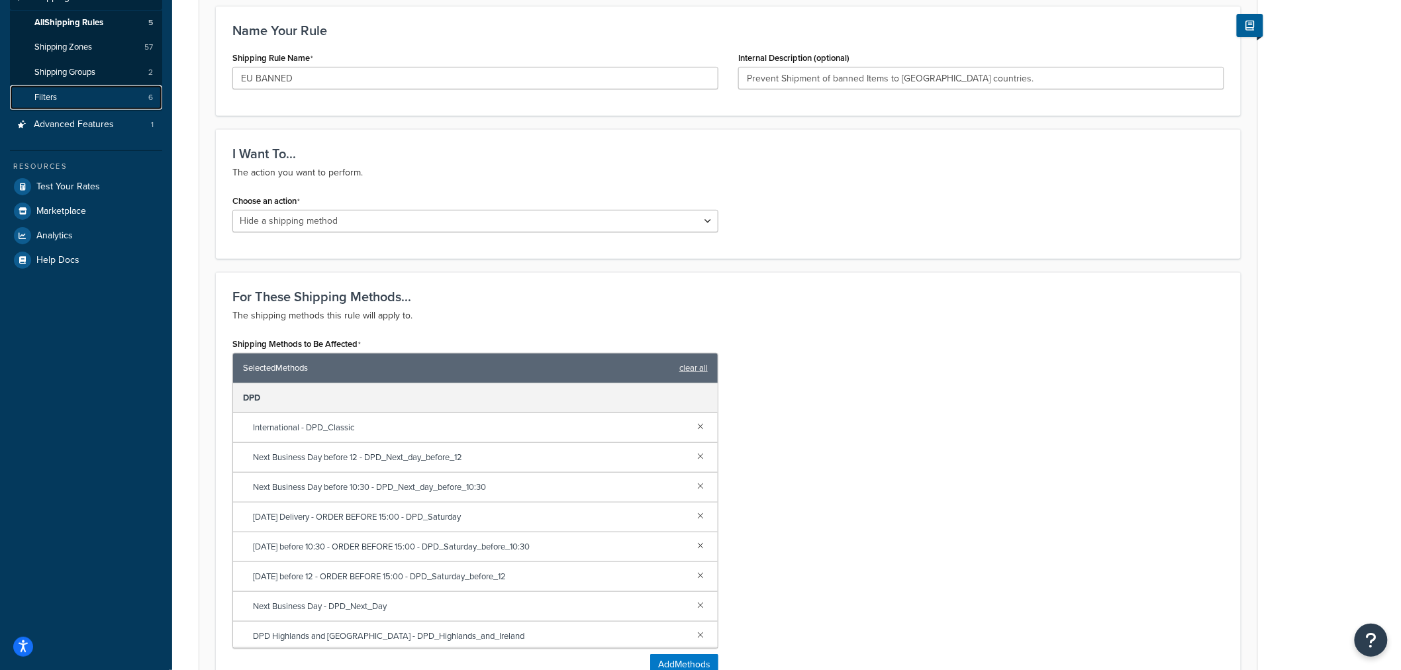
click at [109, 88] on link "Filters 6" at bounding box center [86, 97] width 152 height 25
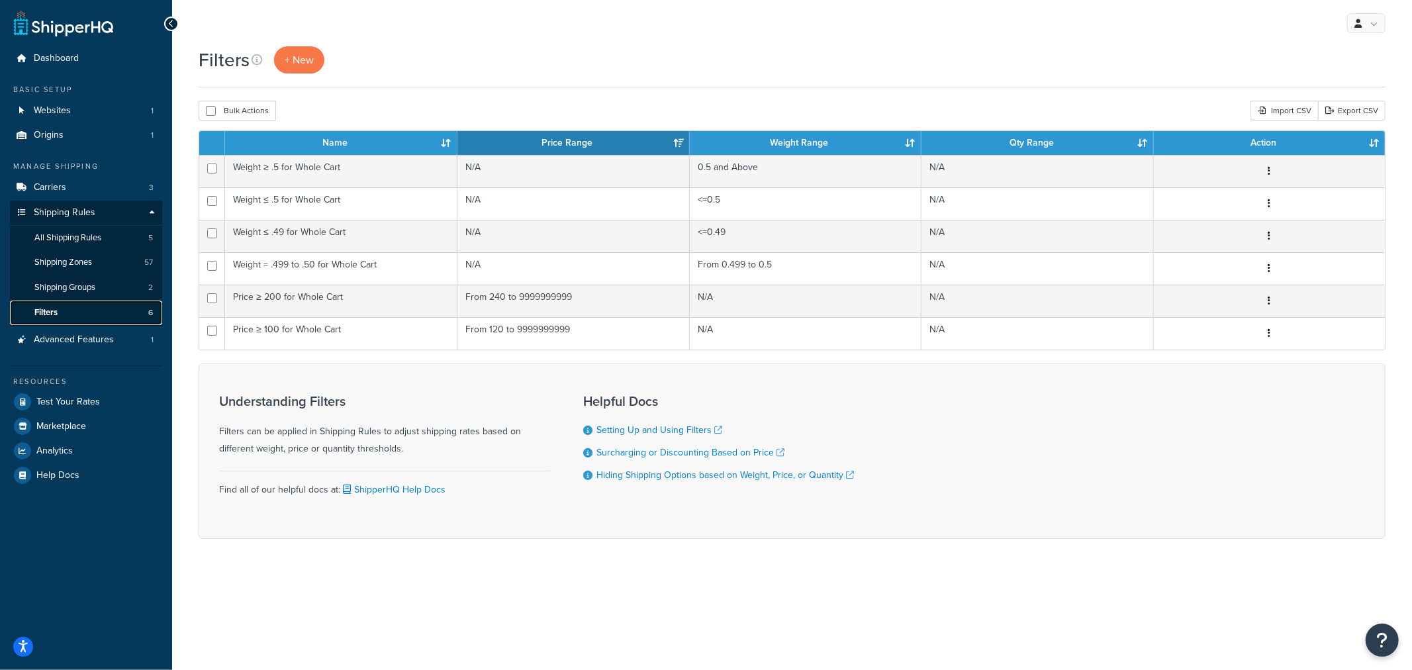
click at [77, 307] on link "Filters 6" at bounding box center [86, 313] width 152 height 25
click at [74, 280] on link "Shipping Groups 2" at bounding box center [86, 287] width 152 height 25
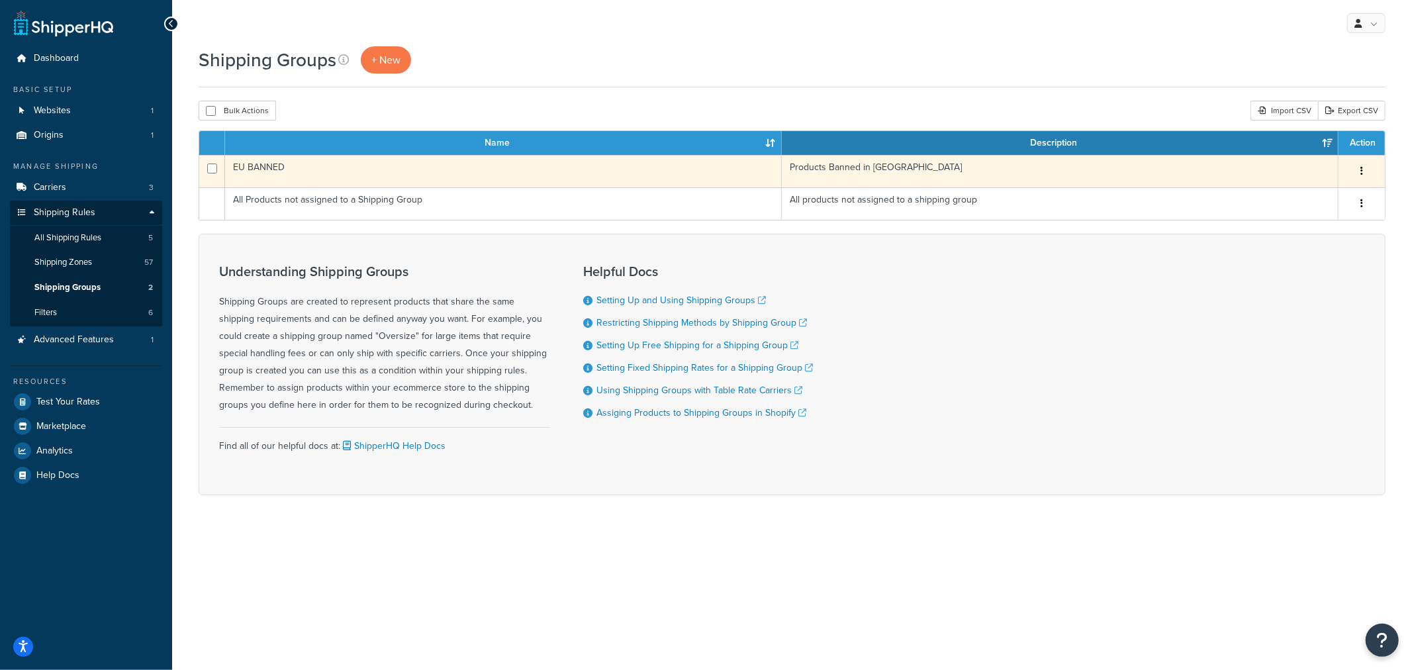
click at [1362, 173] on icon "button" at bounding box center [1362, 170] width 3 height 9
click at [1305, 196] on link "Edit" at bounding box center [1308, 198] width 105 height 27
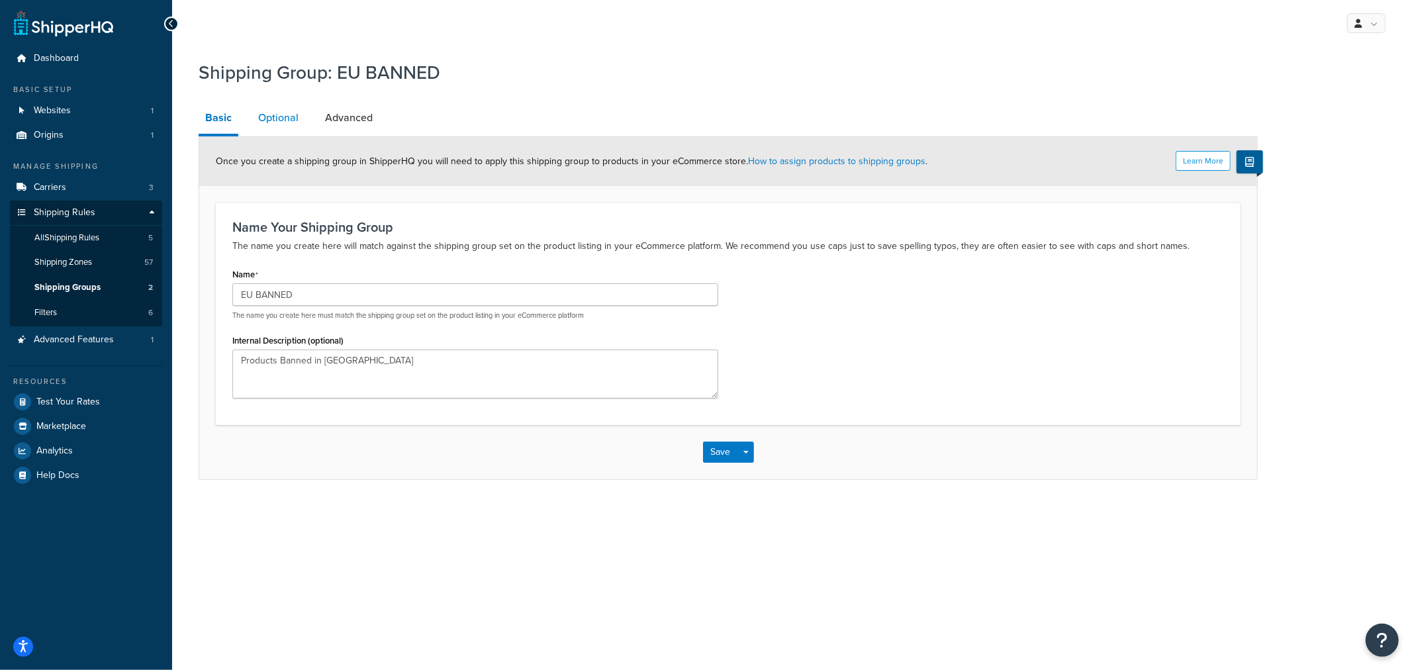
click at [256, 119] on link "Optional" at bounding box center [279, 118] width 54 height 32
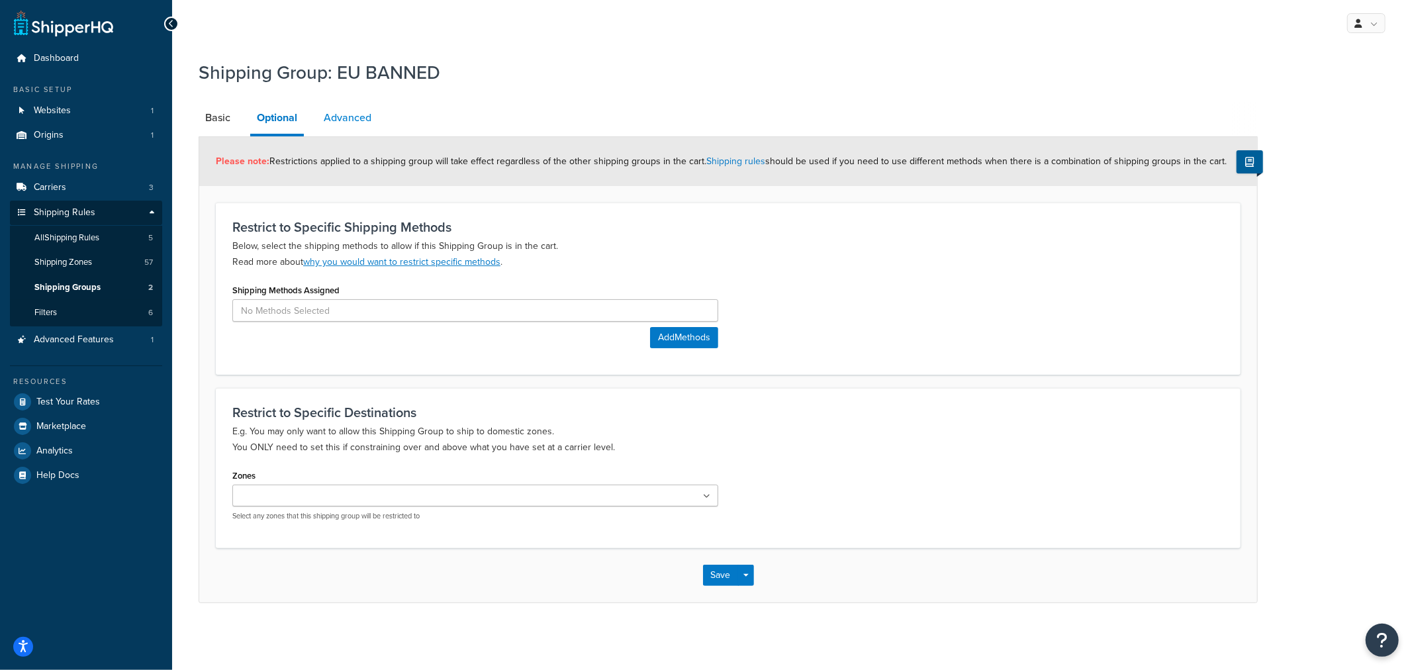
click at [346, 106] on link "Advanced" at bounding box center [347, 118] width 61 height 32
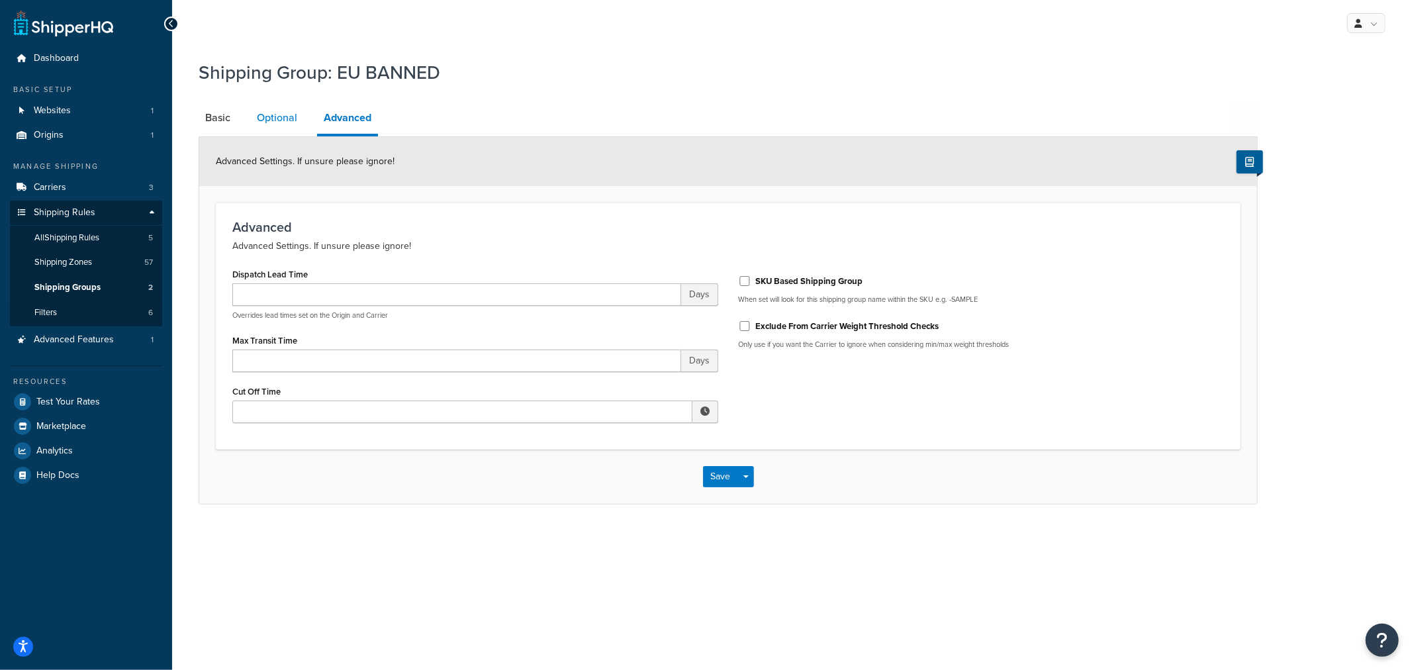
click at [295, 114] on link "Optional" at bounding box center [277, 118] width 54 height 32
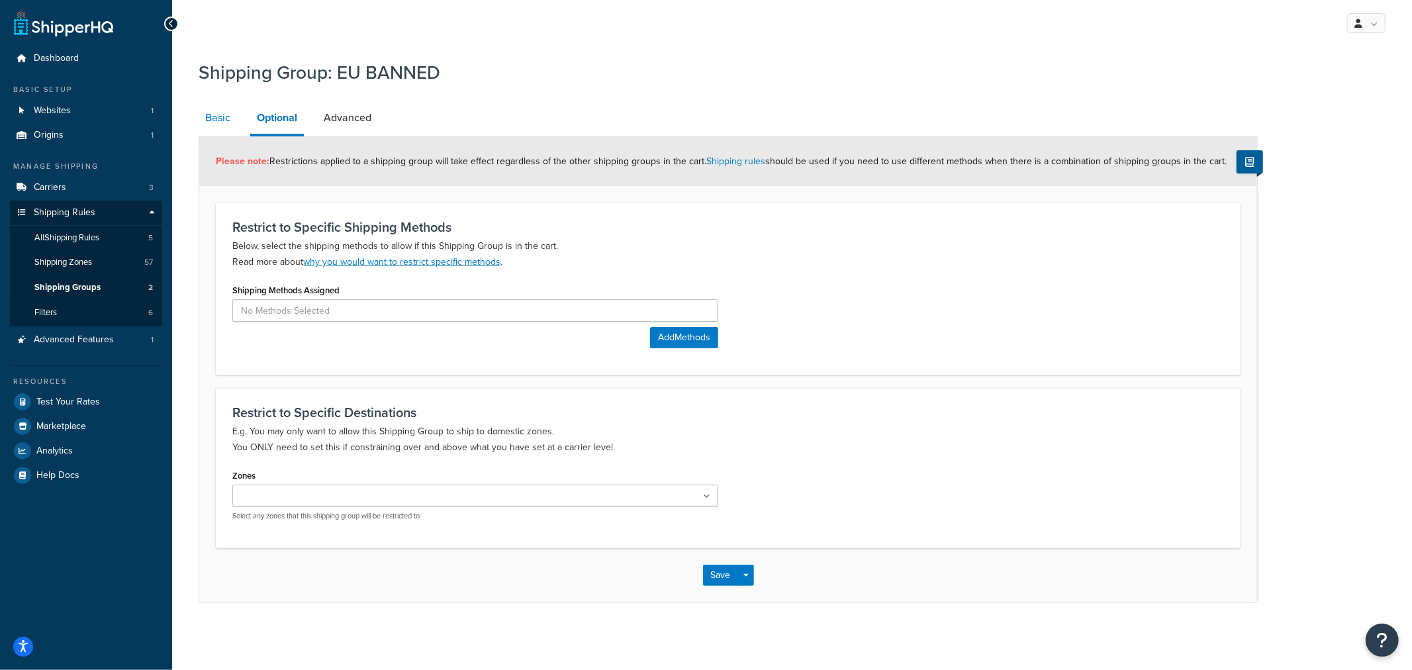
click at [211, 114] on link "Basic" at bounding box center [218, 118] width 38 height 32
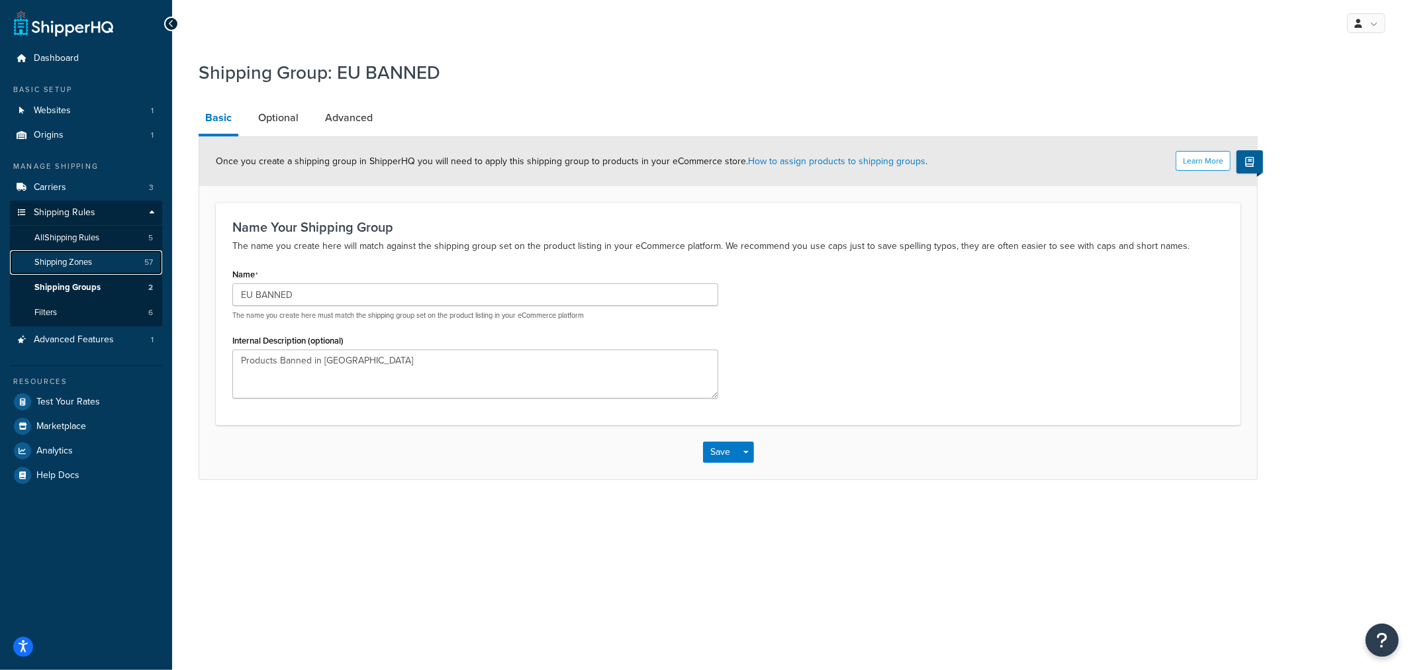
click at [103, 261] on link "Shipping Zones 57" at bounding box center [86, 262] width 152 height 25
click at [716, 454] on button "Save" at bounding box center [721, 452] width 36 height 21
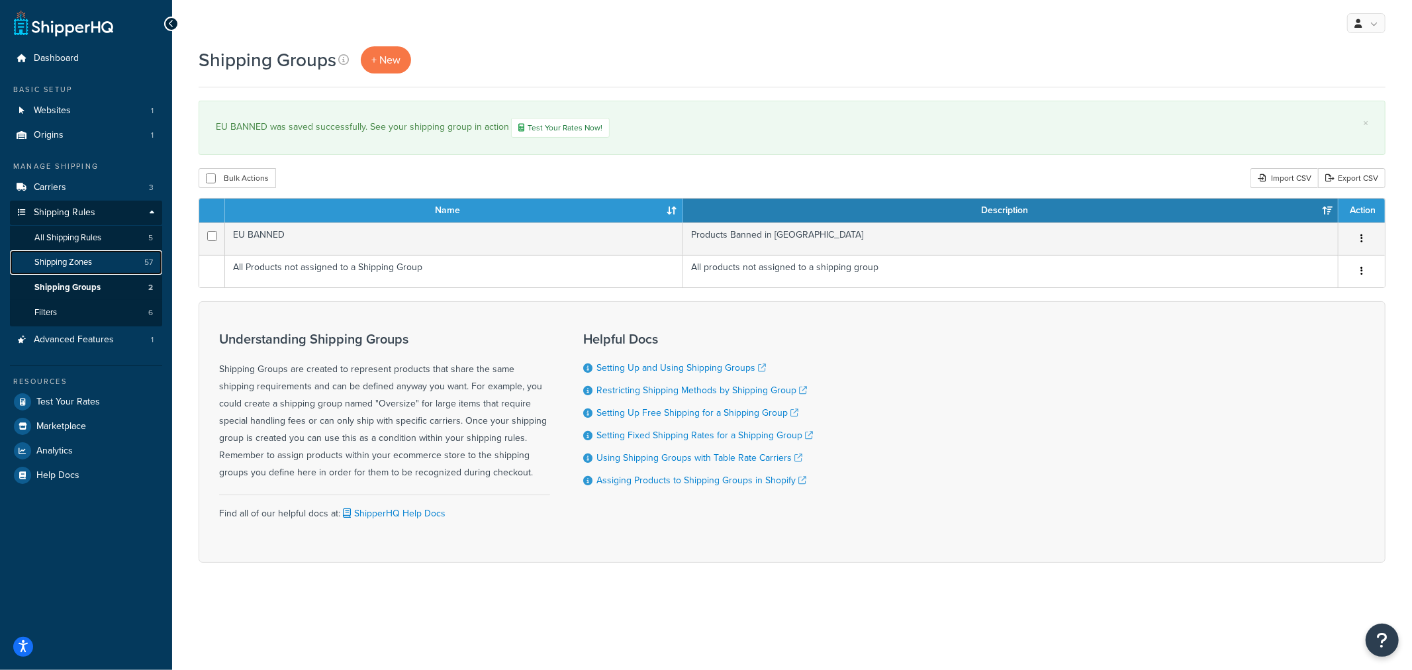
click at [92, 260] on span "Shipping Zones" at bounding box center [63, 262] width 58 height 11
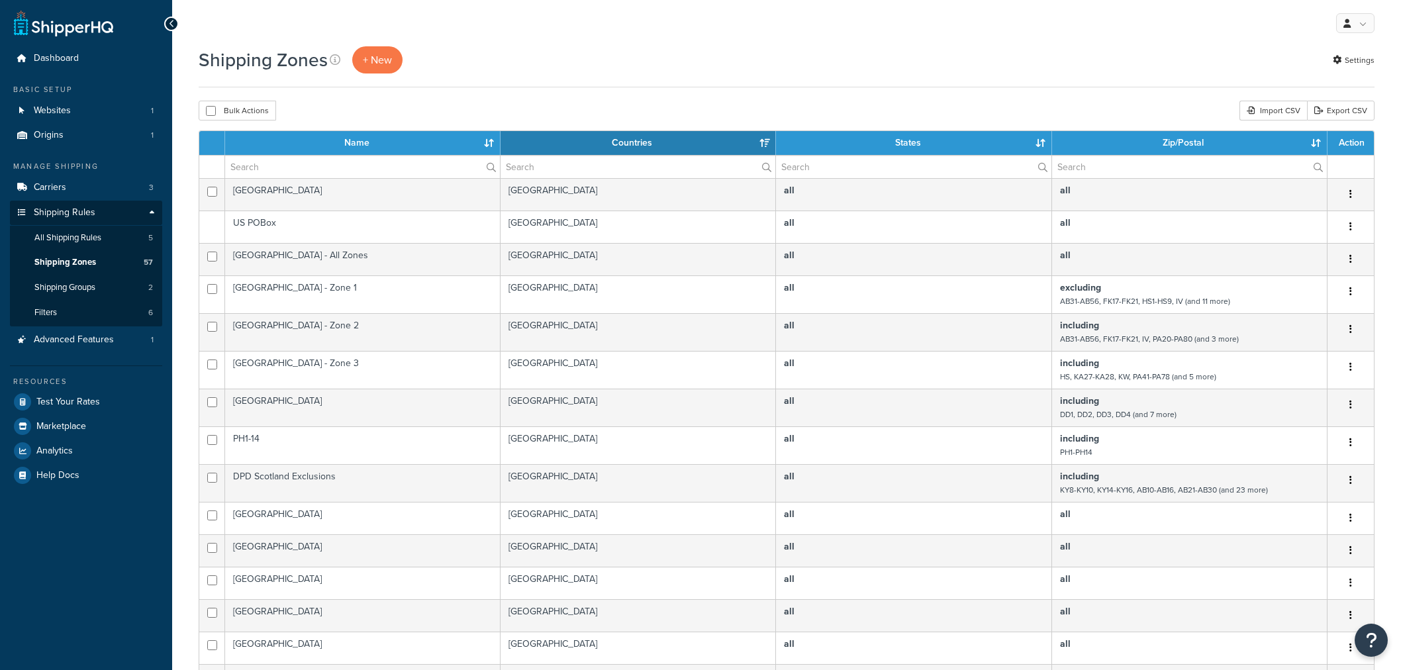
select select "15"
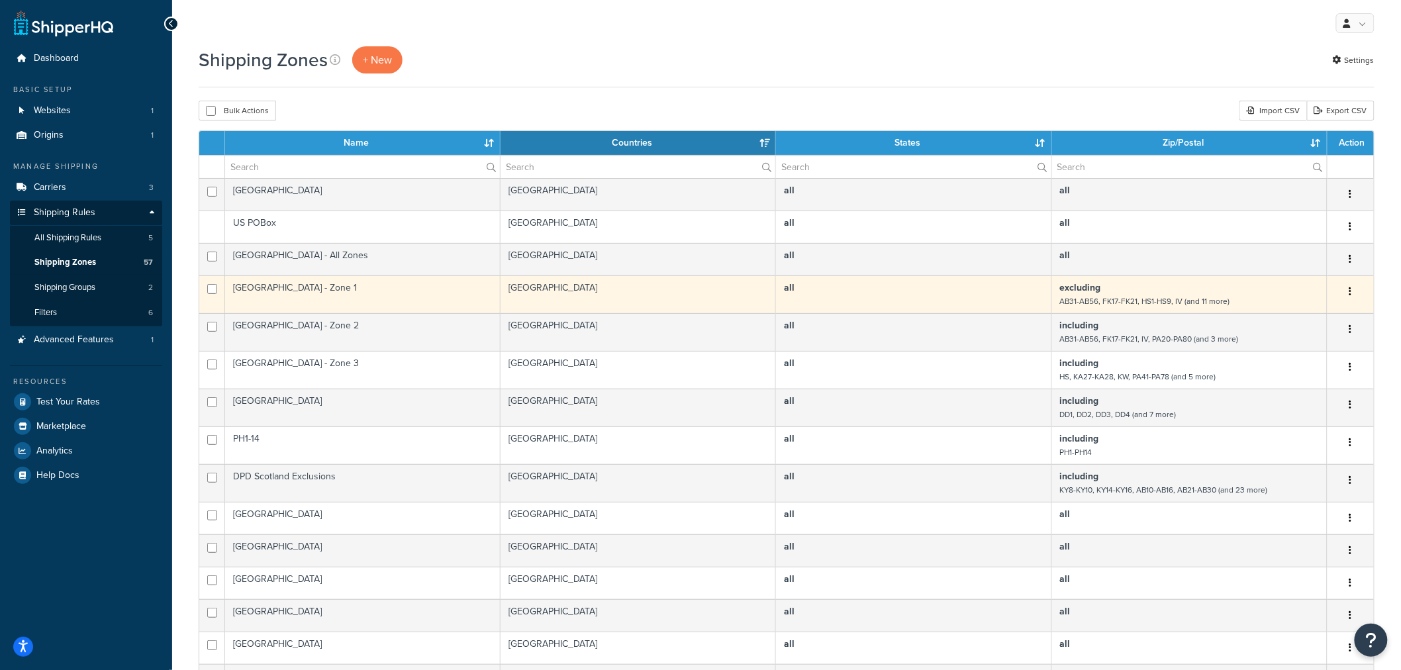
click at [326, 295] on td "[GEOGRAPHIC_DATA] - Zone 1" at bounding box center [362, 294] width 275 height 38
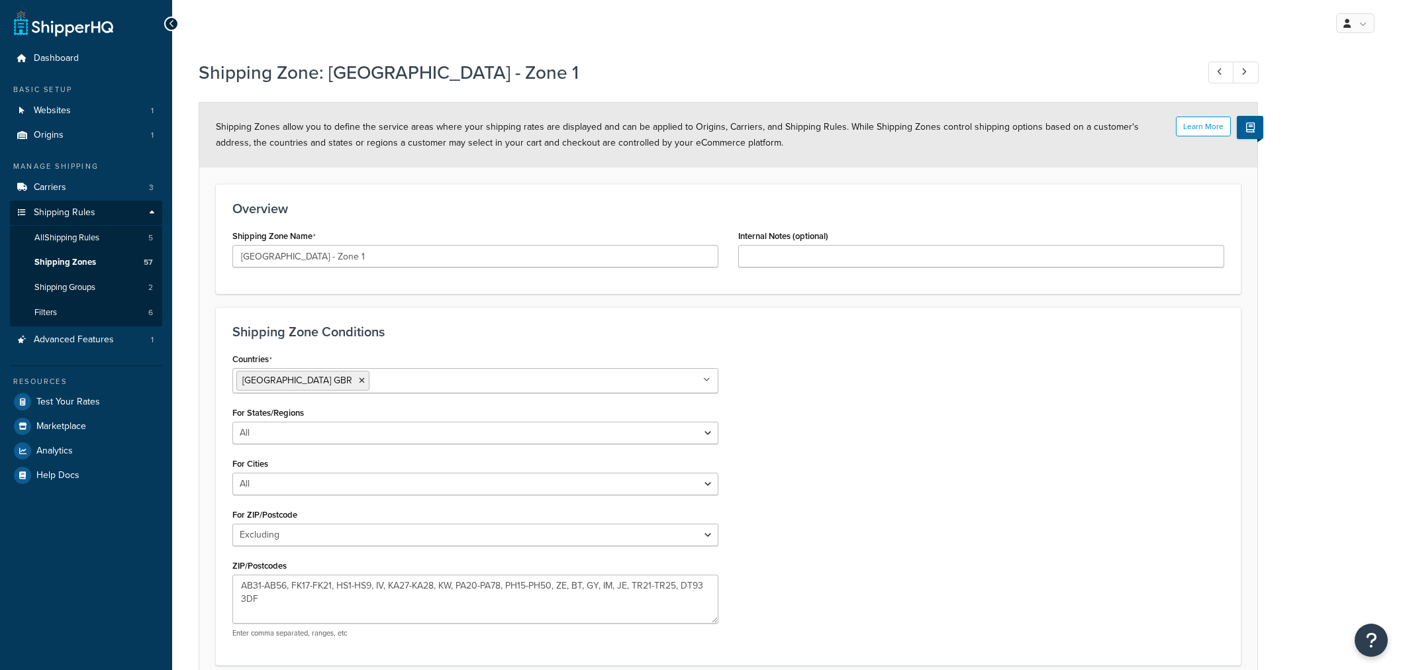
select select "excluding"
click at [80, 189] on link "Carriers 3" at bounding box center [86, 187] width 152 height 25
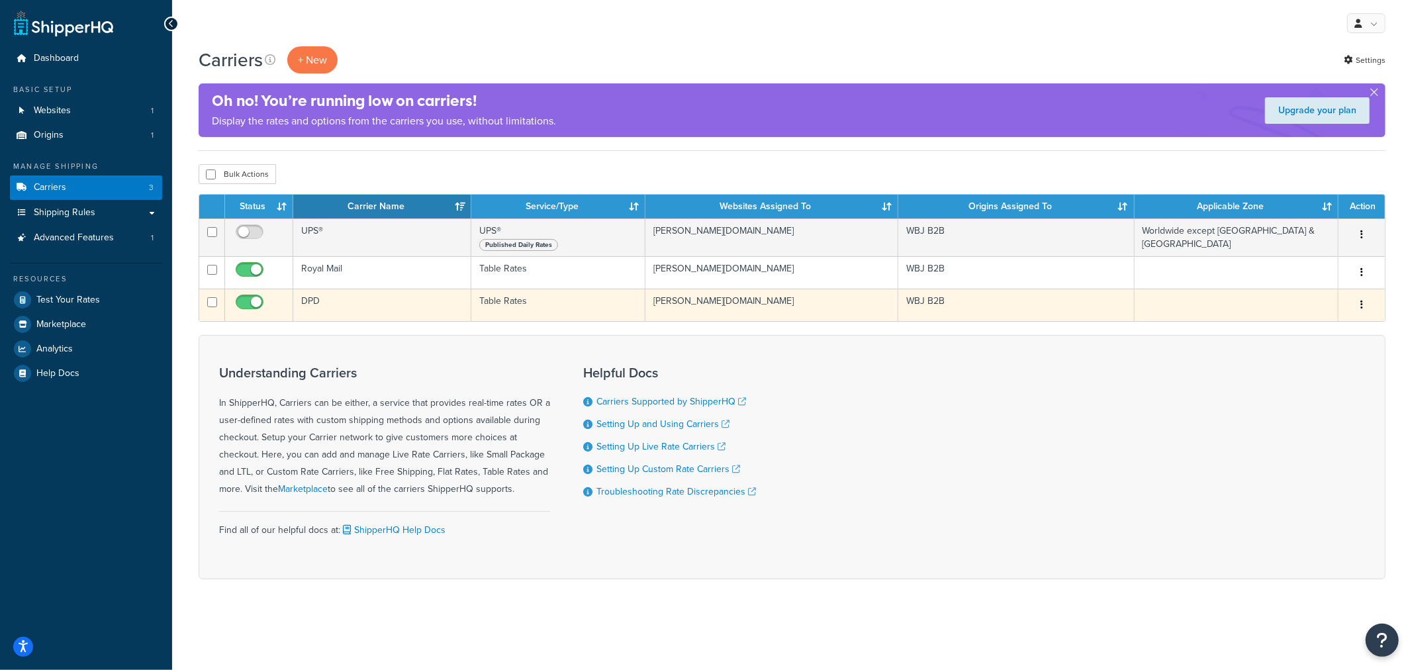
click at [552, 309] on td "Table Rates" at bounding box center [558, 305] width 174 height 32
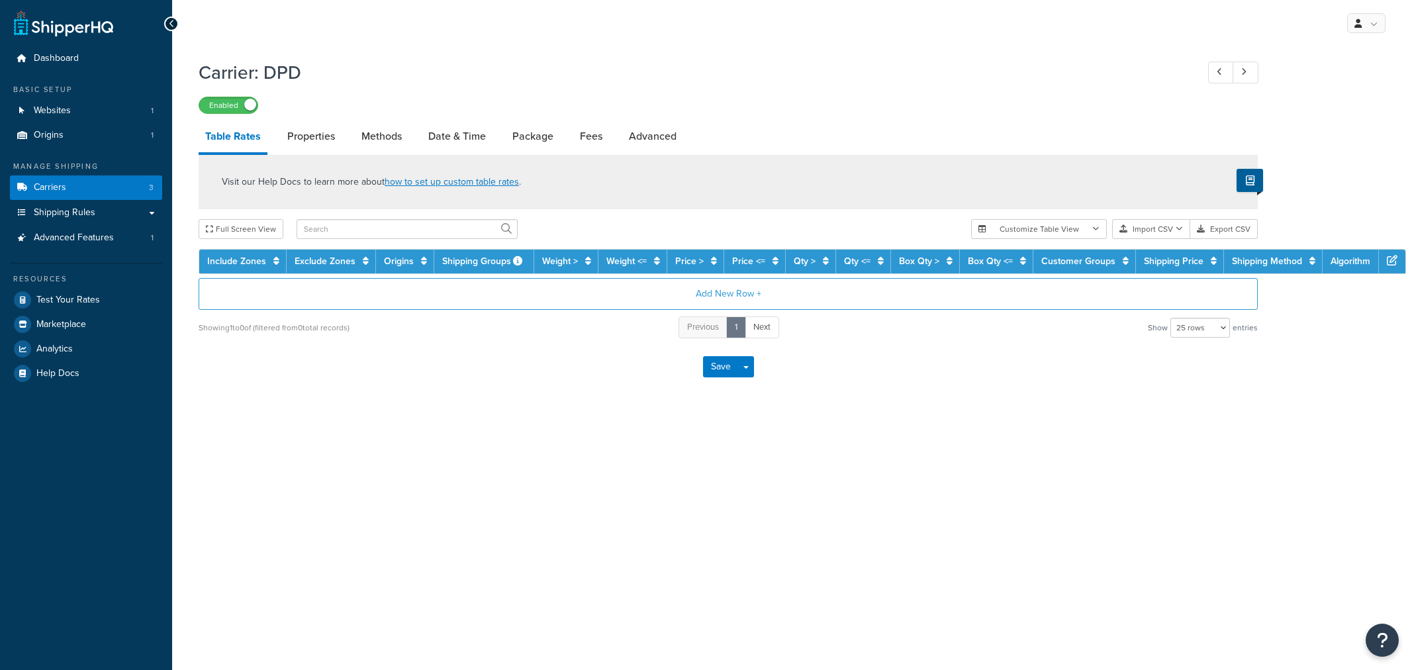
select select "25"
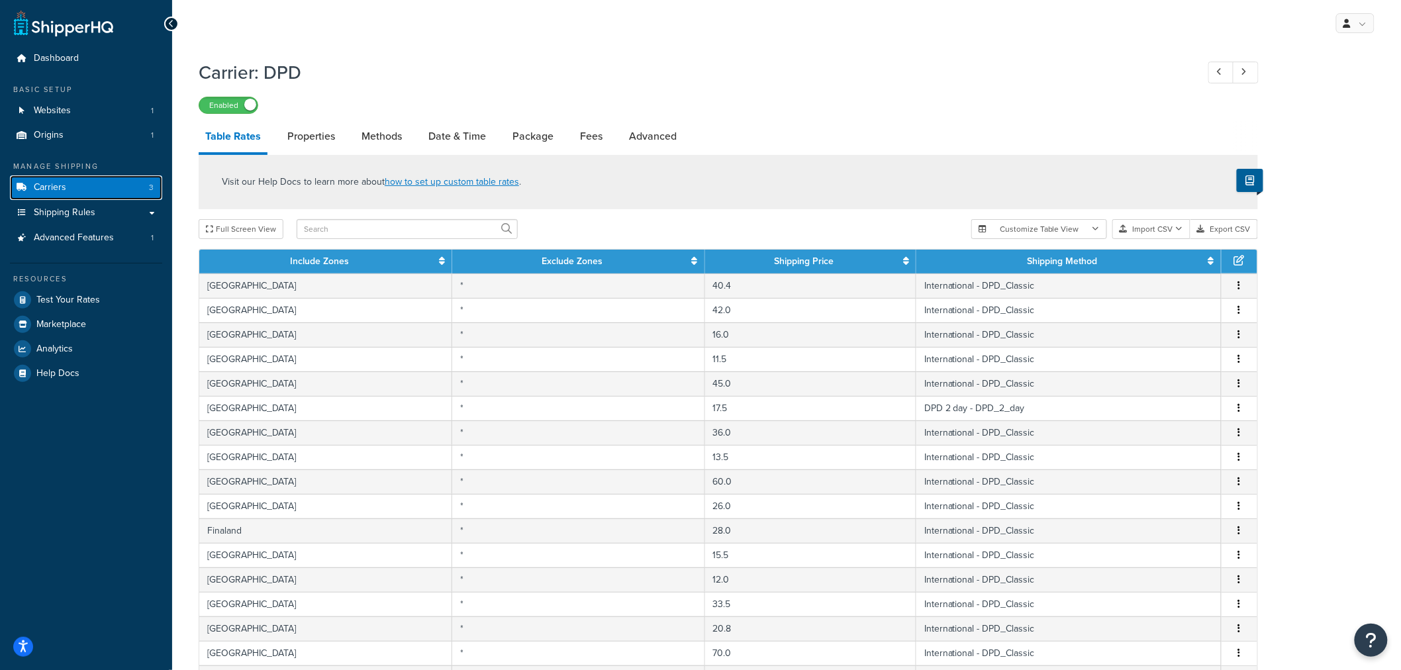
click at [95, 187] on link "Carriers 3" at bounding box center [86, 187] width 152 height 25
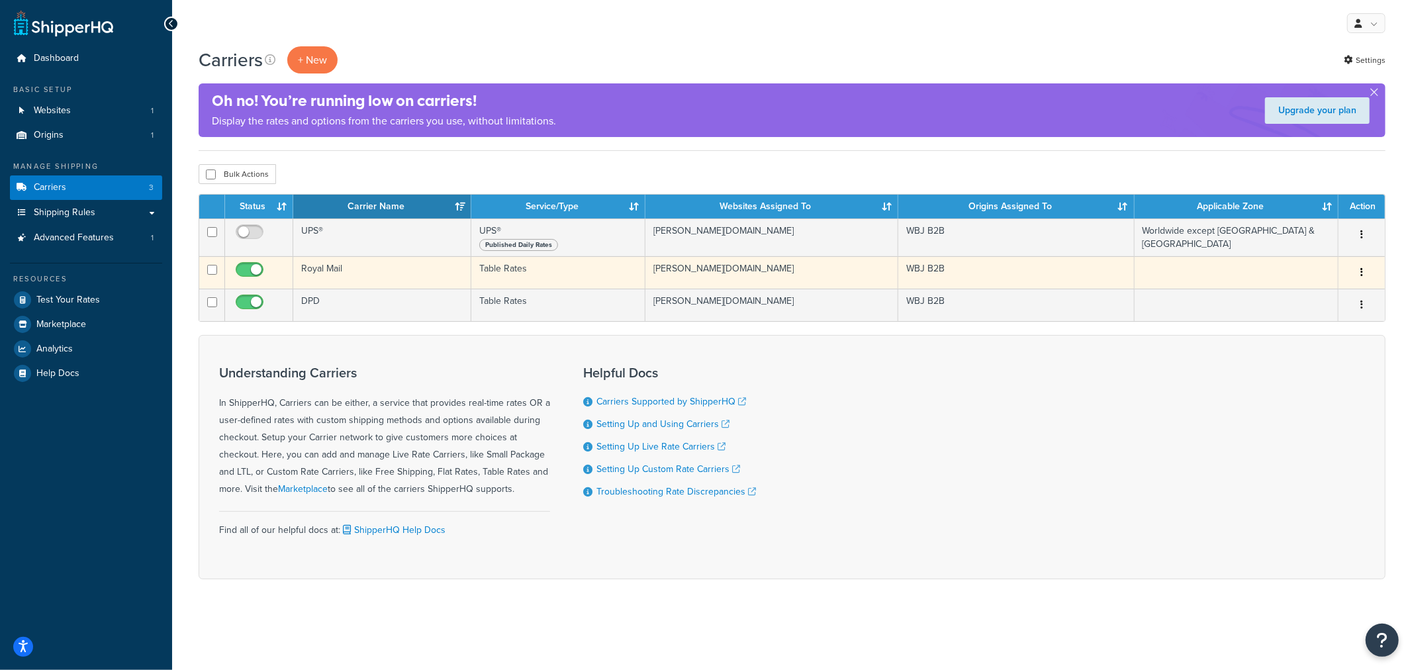
click at [260, 273] on input "checkbox" at bounding box center [251, 273] width 36 height 17
checkbox input "false"
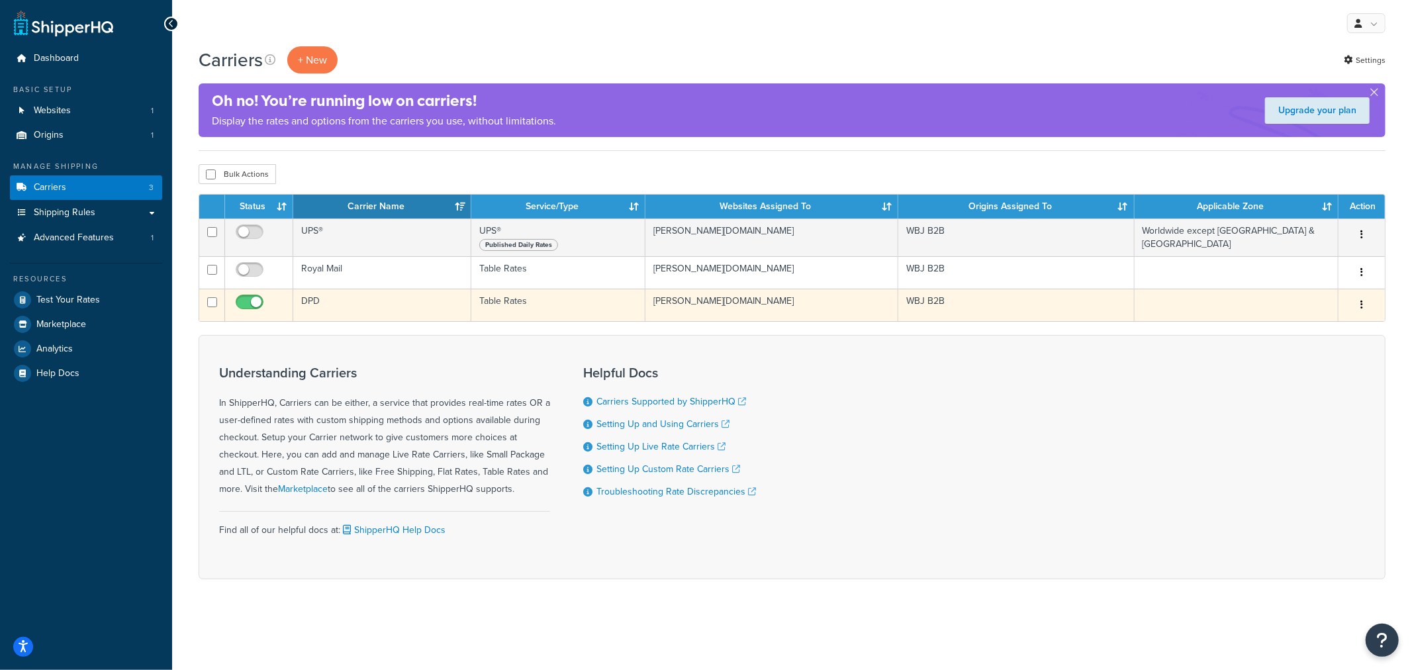
click at [321, 303] on td "DPD" at bounding box center [382, 305] width 178 height 32
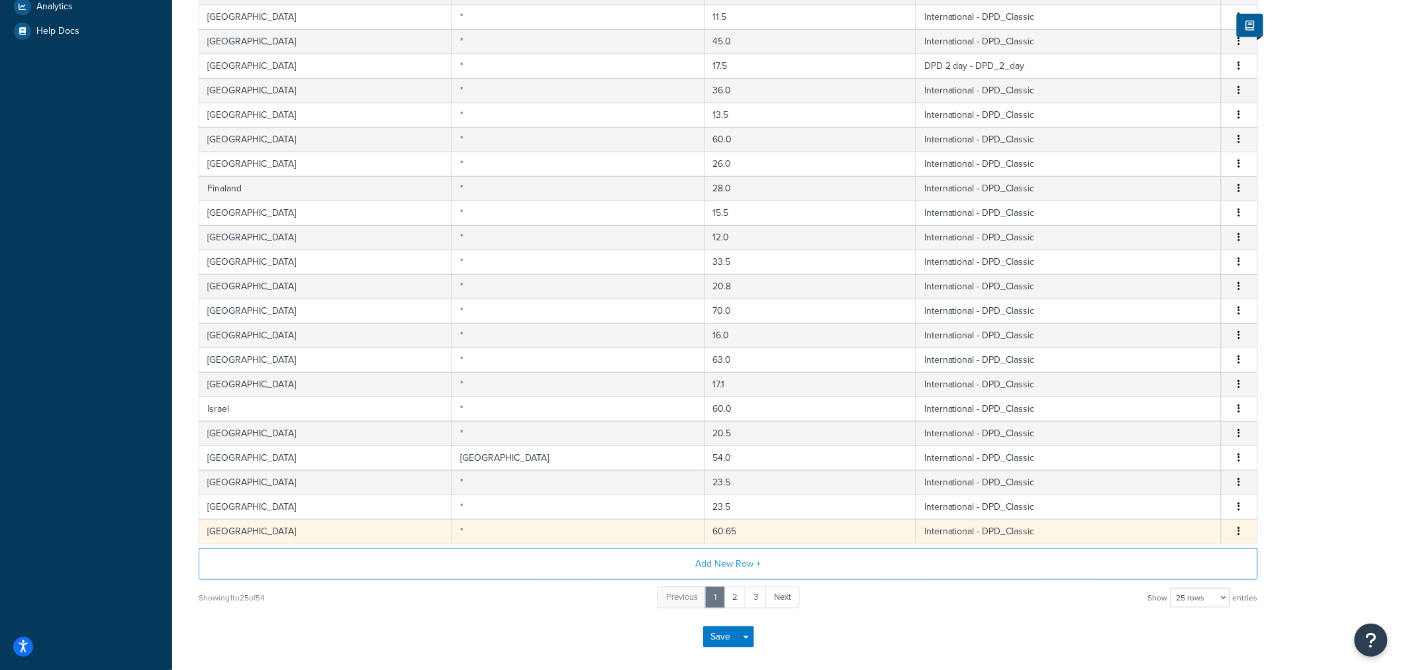
scroll to position [405, 0]
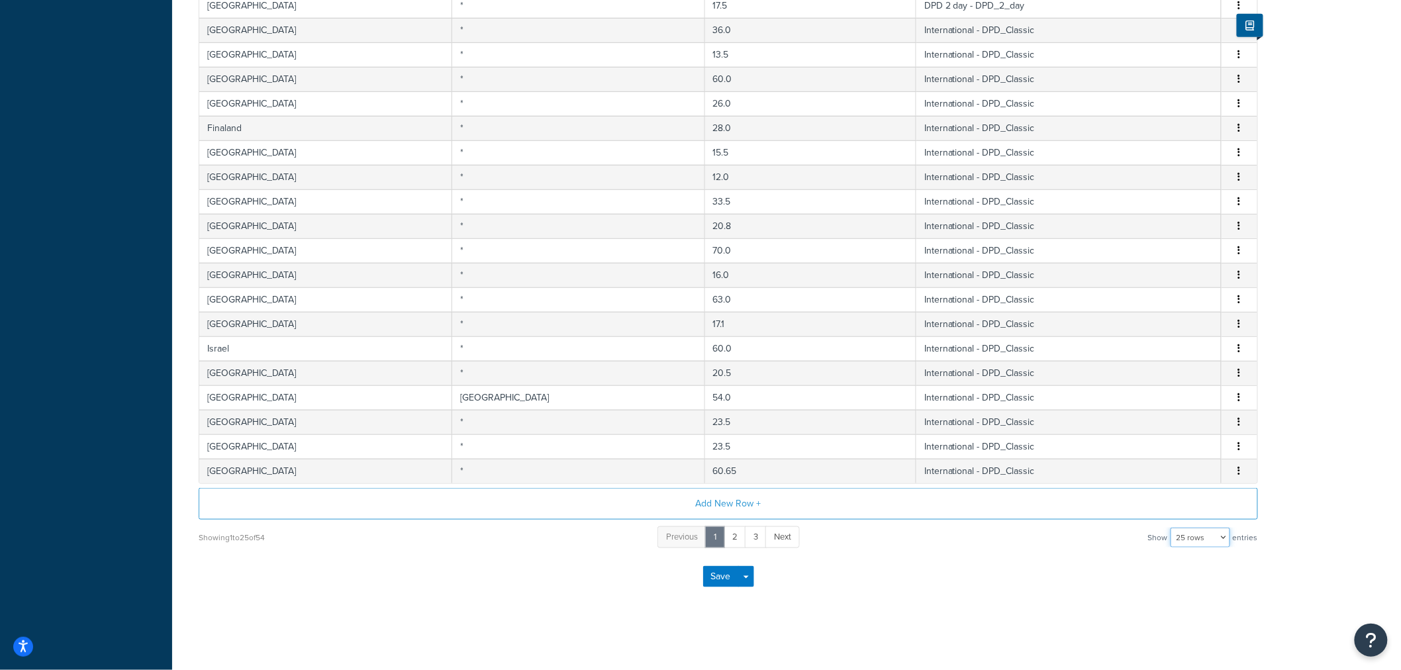
click at [1205, 537] on select "10 rows 15 rows 25 rows 50 rows 100 rows 1000 rows" at bounding box center [1201, 538] width 60 height 20
select select "100"
click at [1172, 528] on select "10 rows 15 rows 25 rows 50 rows 100 rows 1000 rows" at bounding box center [1201, 538] width 60 height 20
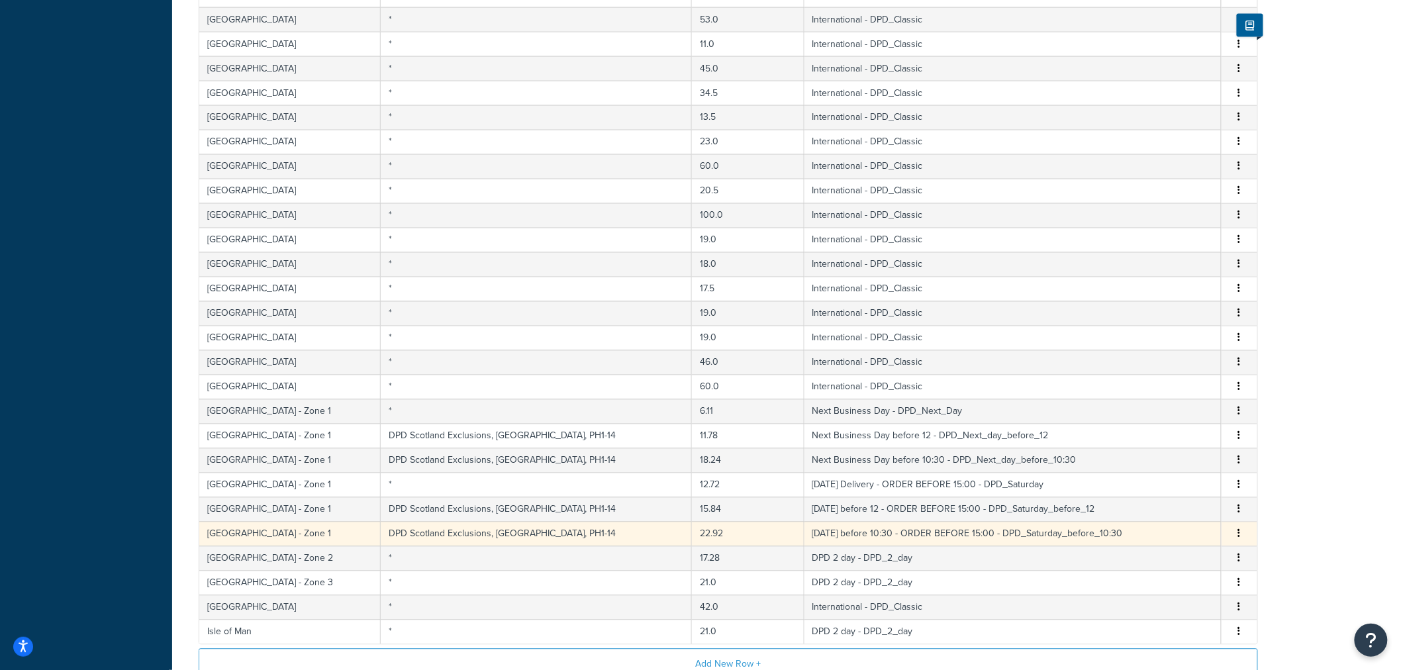
scroll to position [1116, 0]
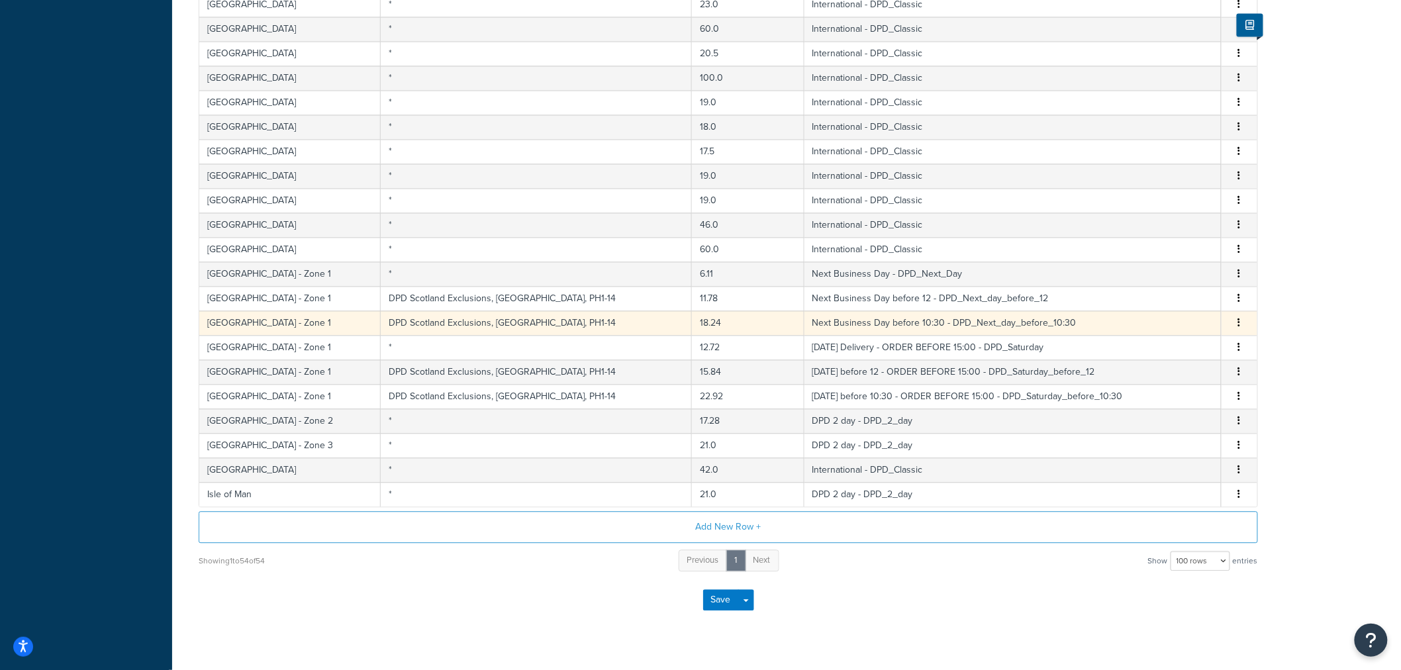
scroll to position [1043, 0]
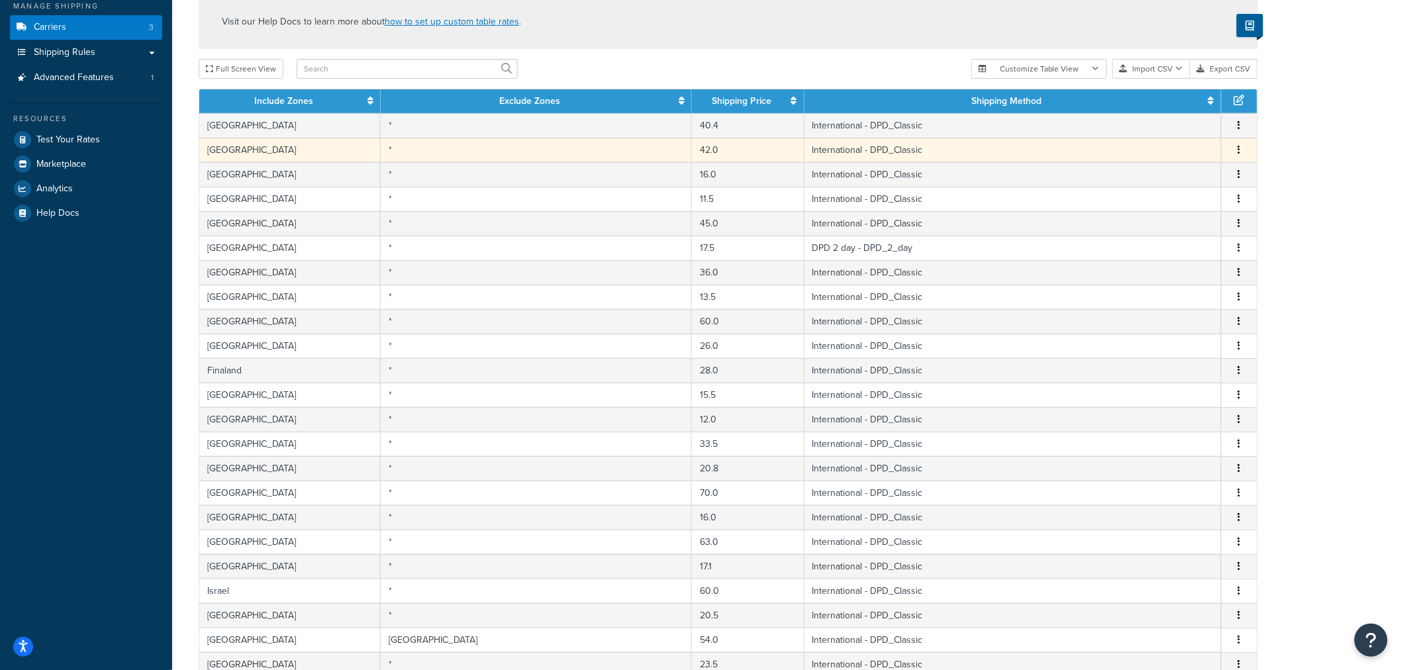
scroll to position [0, 0]
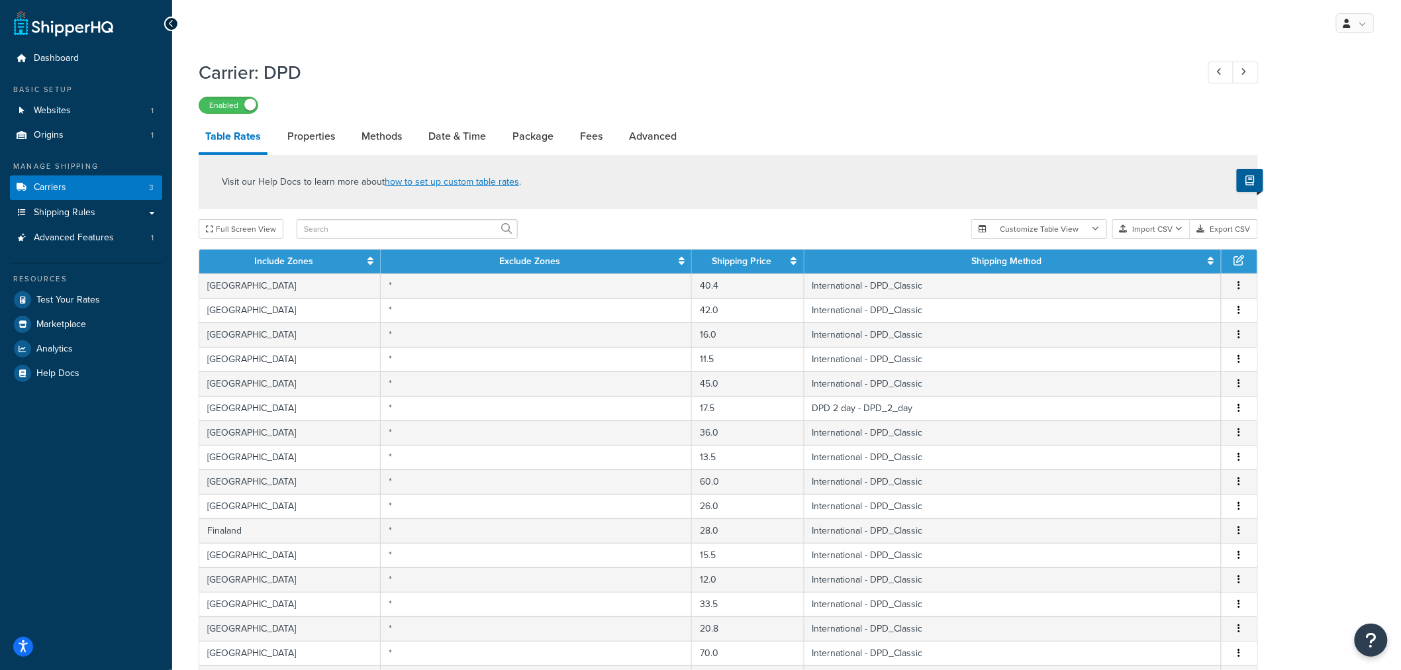
drag, startPoint x: 70, startPoint y: 467, endPoint x: 75, endPoint y: 416, distance: 51.3
click at [88, 238] on span "Advanced Features" at bounding box center [74, 237] width 80 height 11
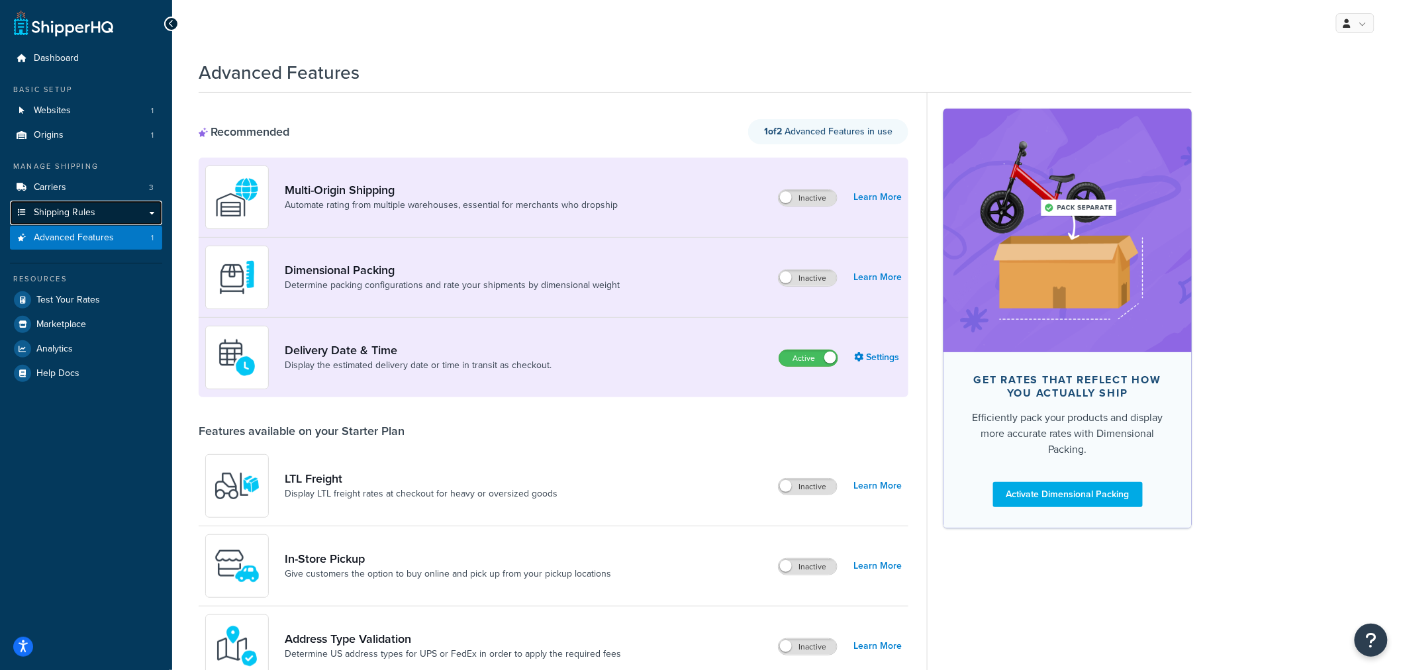
click at [91, 216] on span "Shipping Rules" at bounding box center [65, 212] width 62 height 11
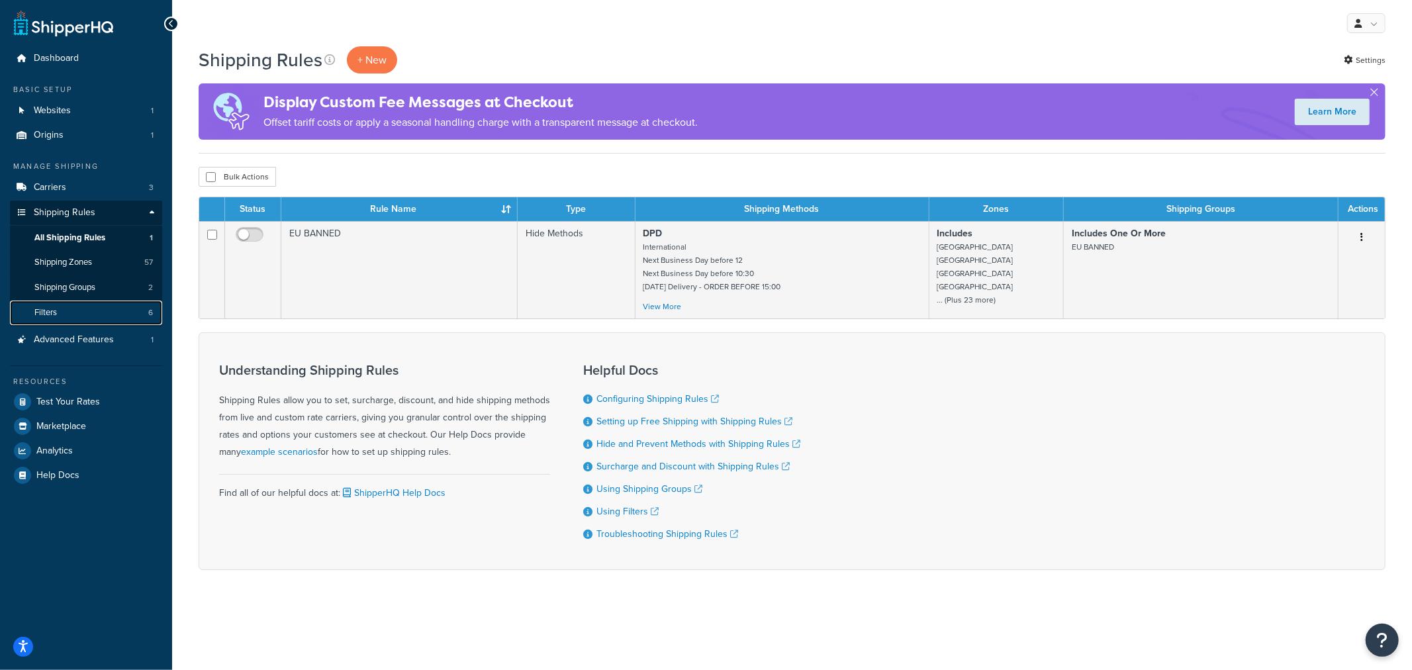
click at [81, 320] on link "Filters 6" at bounding box center [86, 313] width 152 height 25
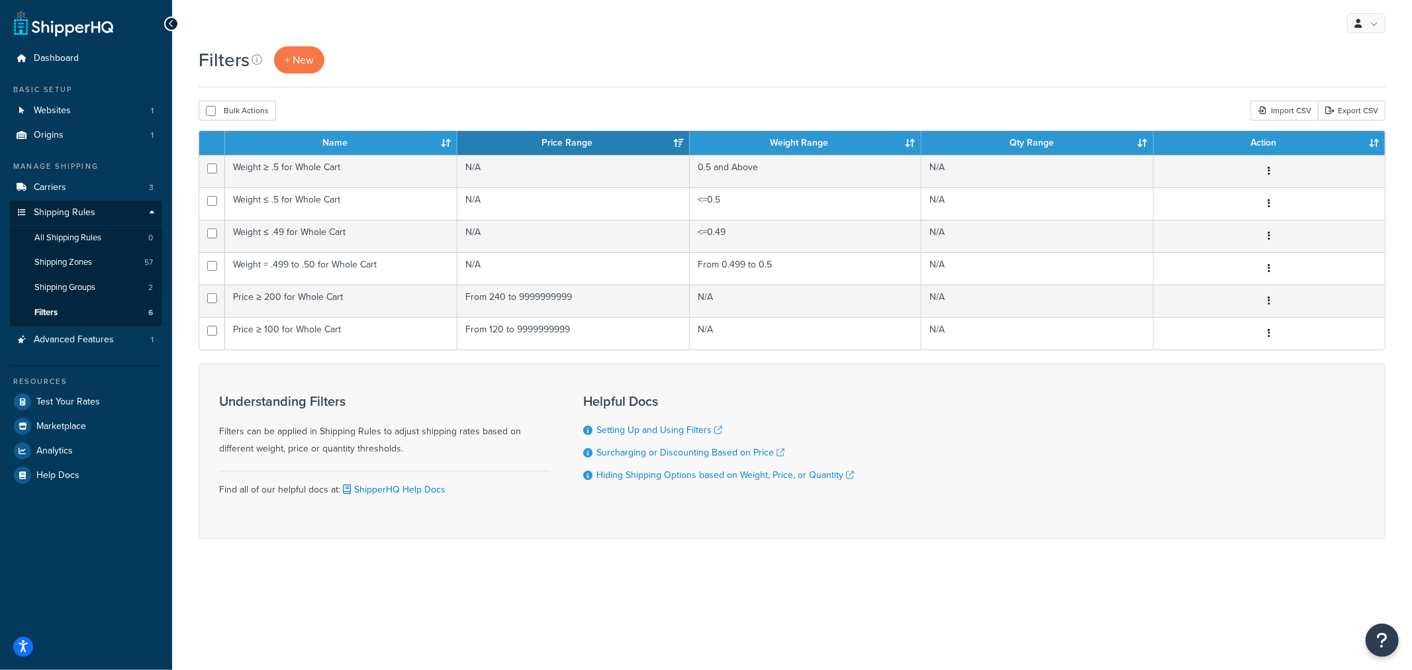
drag, startPoint x: 207, startPoint y: 530, endPoint x: 199, endPoint y: 469, distance: 62.1
click at [207, 530] on div "Understanding Filters Filters can be applied in Shipping Rules to adjust shippi…" at bounding box center [792, 451] width 1187 height 175
click at [130, 239] on link "All Shipping Rules 0" at bounding box center [86, 238] width 152 height 25
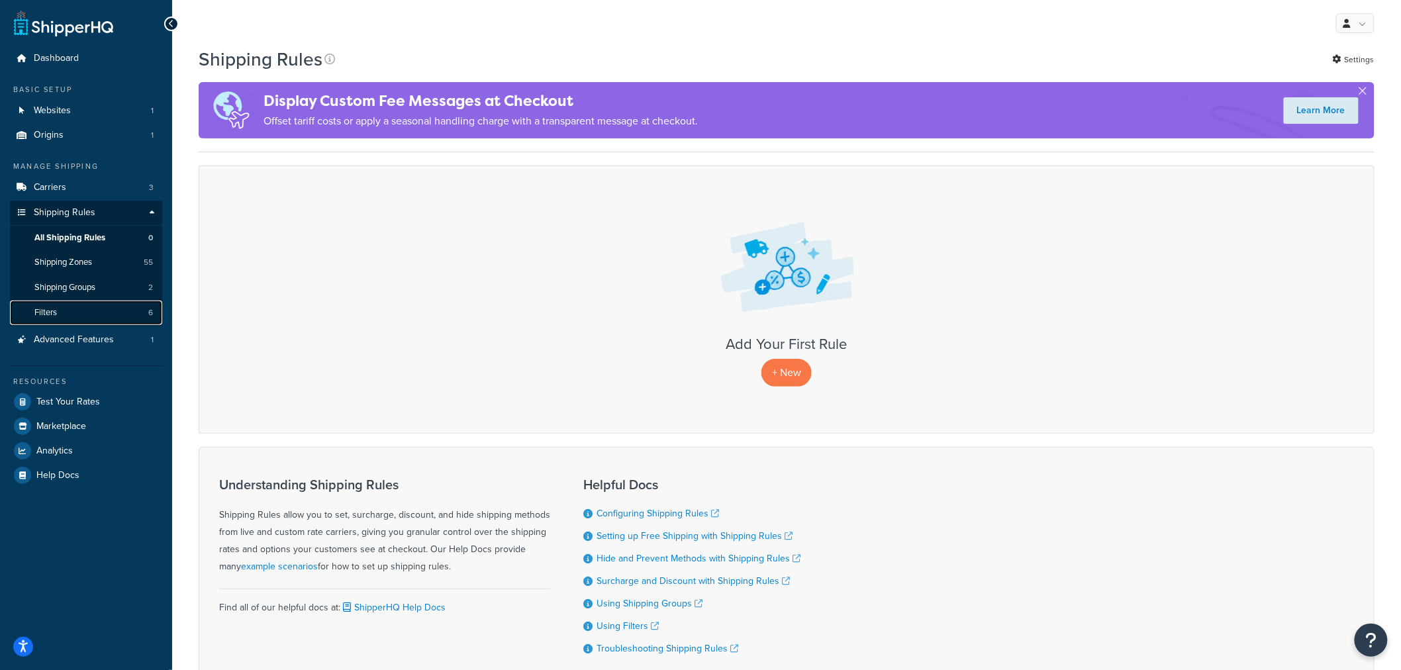
click at [115, 310] on link "Filters 6" at bounding box center [86, 313] width 152 height 25
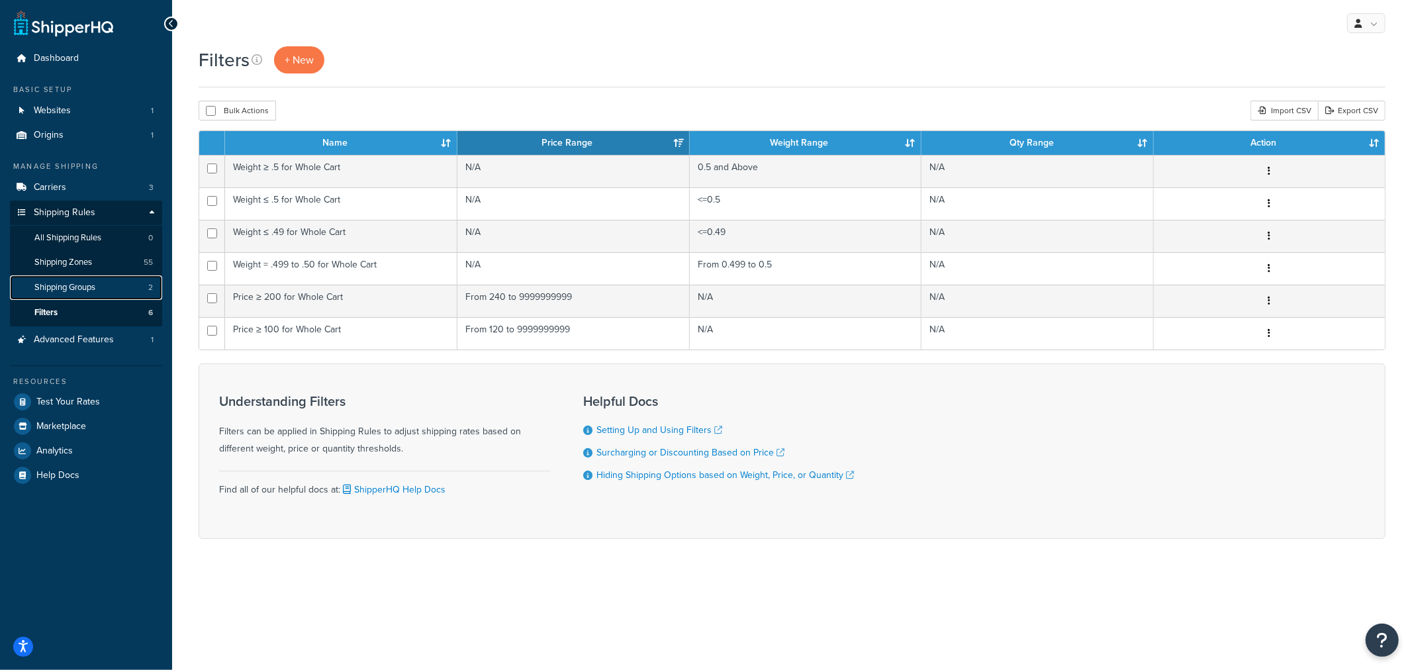
click at [139, 289] on link "Shipping Groups 2" at bounding box center [86, 287] width 152 height 25
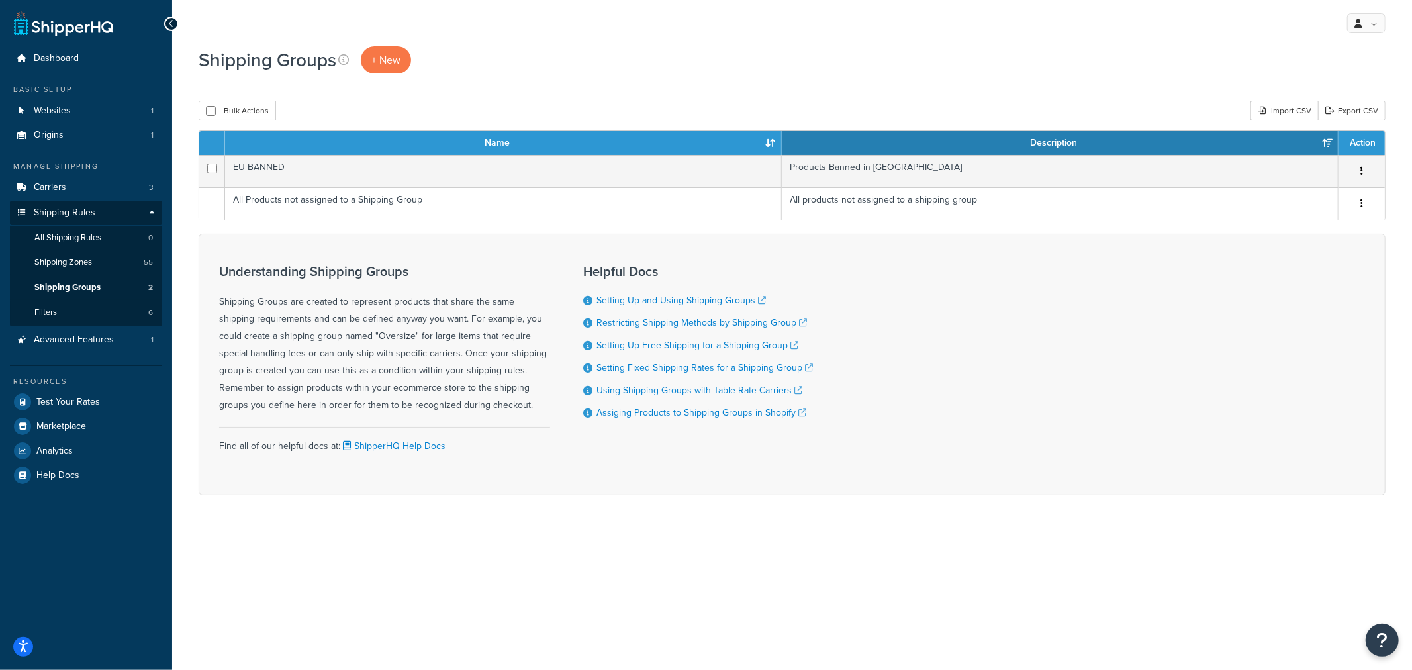
click at [546, 591] on div "My Profile Billing Global Settings Contact Us Logout Shipping Groups + New Bulk…" at bounding box center [792, 335] width 1240 height 670
